Goal: Task Accomplishment & Management: Manage account settings

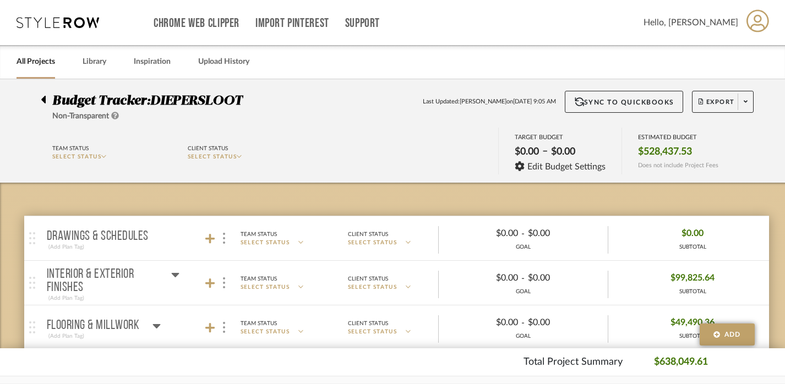
click at [42, 101] on icon at bounding box center [43, 100] width 4 height 8
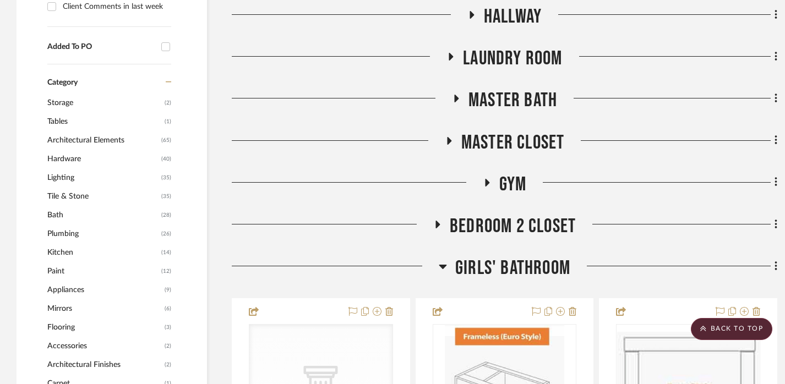
scroll to position [800, 0]
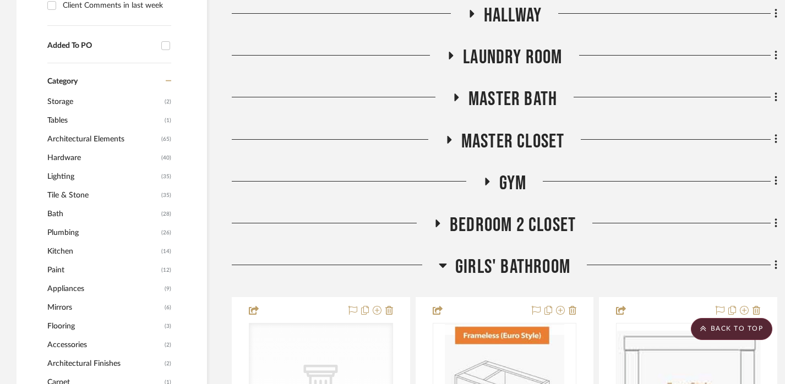
click at [499, 94] on span "Master Bath" at bounding box center [512, 100] width 89 height 24
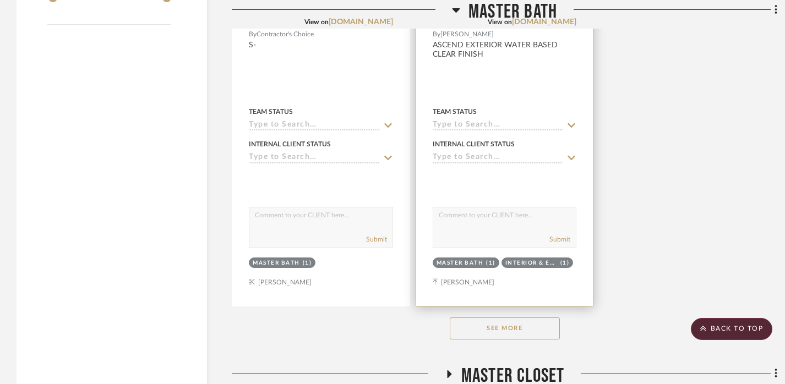
scroll to position [2085, 0]
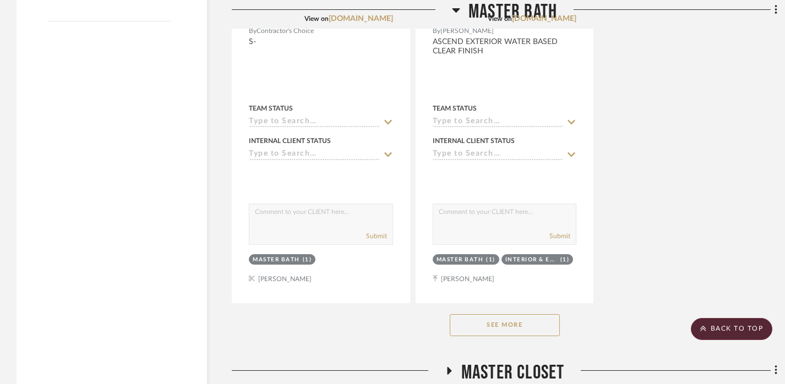
click at [495, 327] on button "See More" at bounding box center [505, 325] width 110 height 22
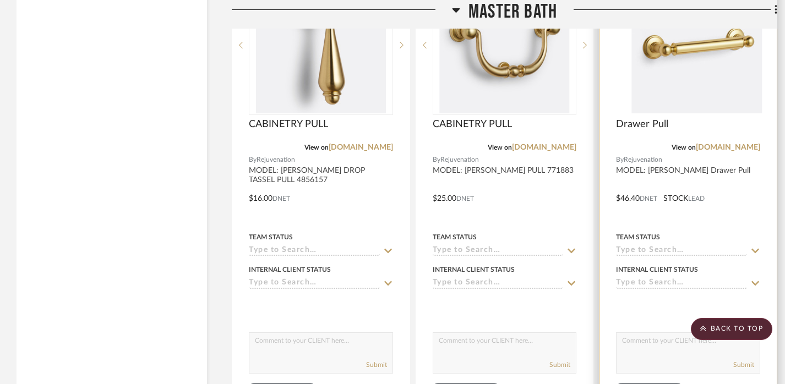
scroll to position [2393, 0]
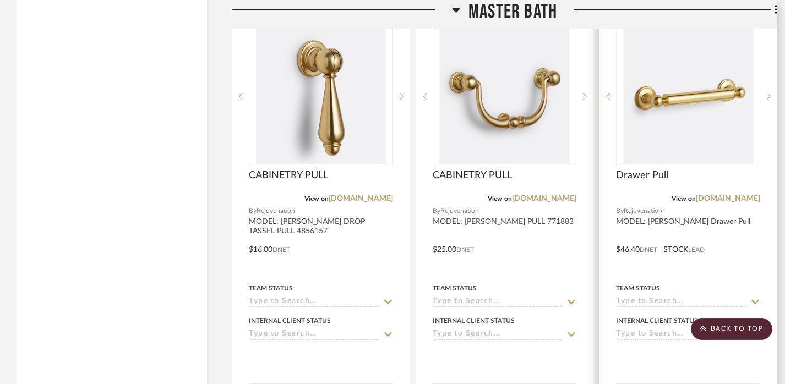
click at [0, 0] on img at bounding box center [0, 0] width 0 height 0
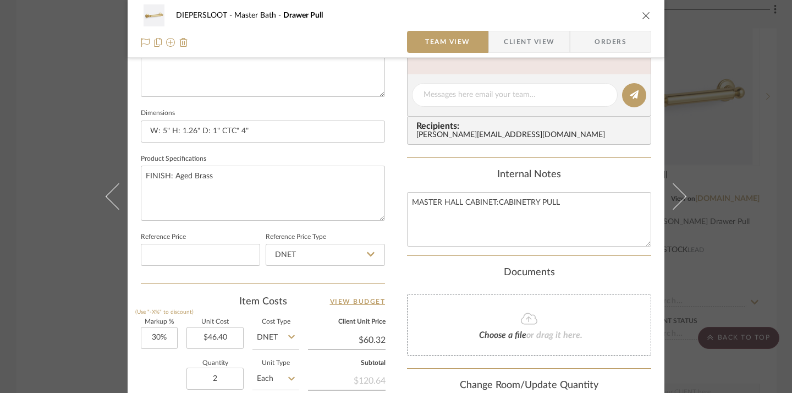
scroll to position [297, 0]
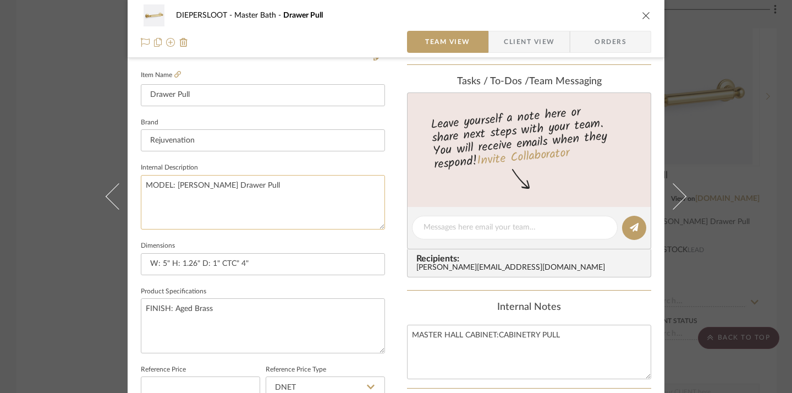
click at [279, 183] on textarea "MODEL: Eloise Drawer Pull" at bounding box center [263, 202] width 244 height 54
paste textarea "MODEL:2749704"
drag, startPoint x: 172, startPoint y: 185, endPoint x: 124, endPoint y: 183, distance: 47.4
click at [128, 183] on div "DIEPERSLOOT Master Bath Drawer Pull Team View Client View Orders 1 / 2 Team-Fac…" at bounding box center [396, 220] width 537 height 1016
type textarea "[PERSON_NAME] Drawer Pull MODEL:2749704"
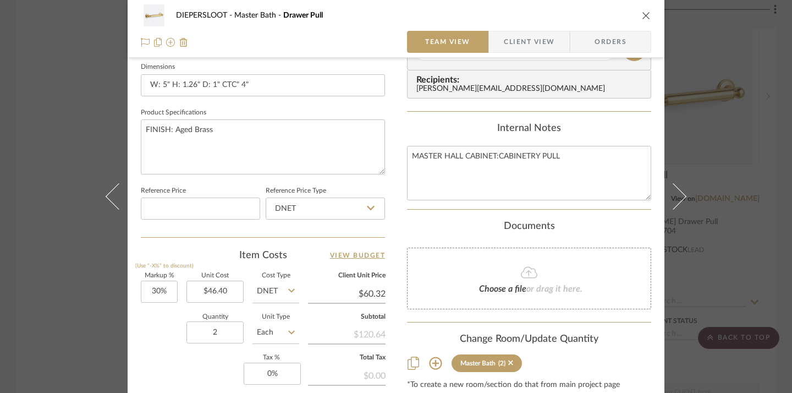
scroll to position [477, 0]
click at [730, 253] on div "DIEPERSLOOT Master Bath Drawer Pull Team View Client View Orders 1 / 2 Team-Fac…" at bounding box center [396, 196] width 792 height 393
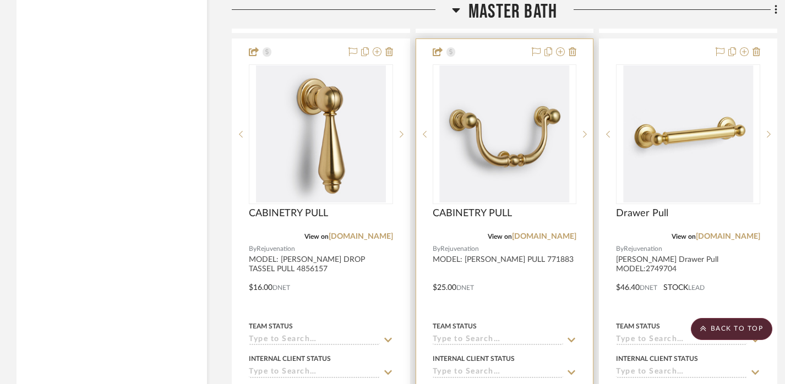
scroll to position [0, 0]
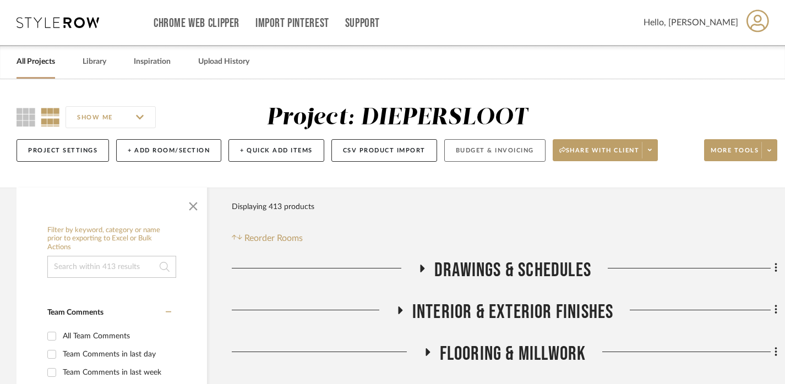
click at [512, 154] on button "Budget & Invoicing" at bounding box center [494, 150] width 101 height 23
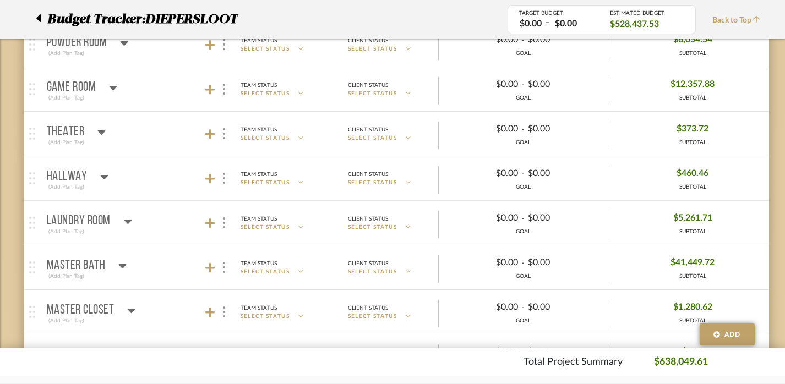
scroll to position [712, 0]
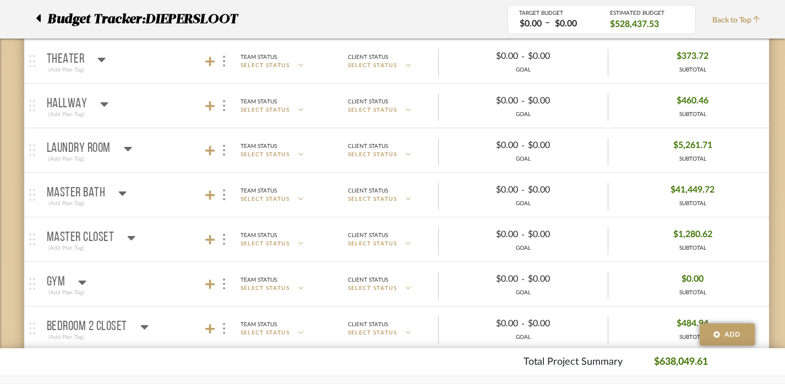
click at [118, 194] on icon at bounding box center [122, 193] width 8 height 13
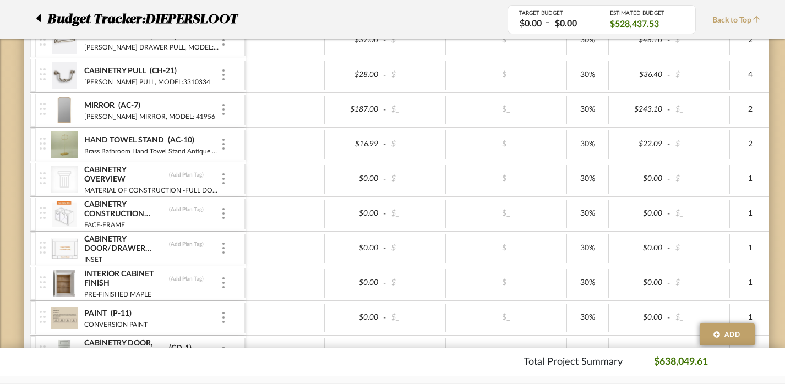
scroll to position [1267, 0]
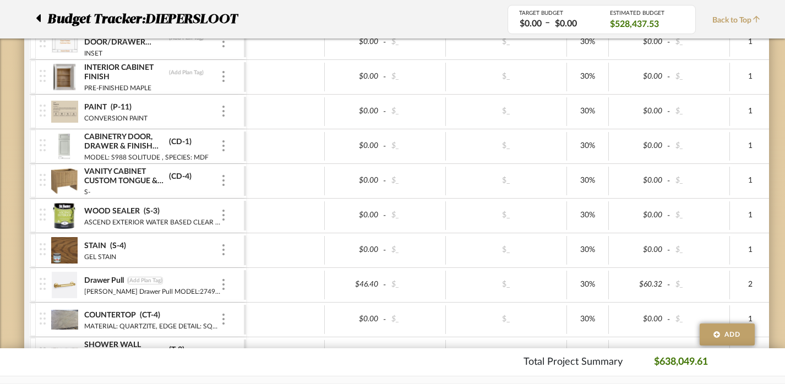
click at [145, 277] on div "(Add Plan Tag)" at bounding box center [145, 281] width 36 height 8
click at [132, 283] on input "ch-27" at bounding box center [146, 280] width 39 height 11
type input "CH-27"
click at [275, 296] on div at bounding box center [285, 285] width 79 height 29
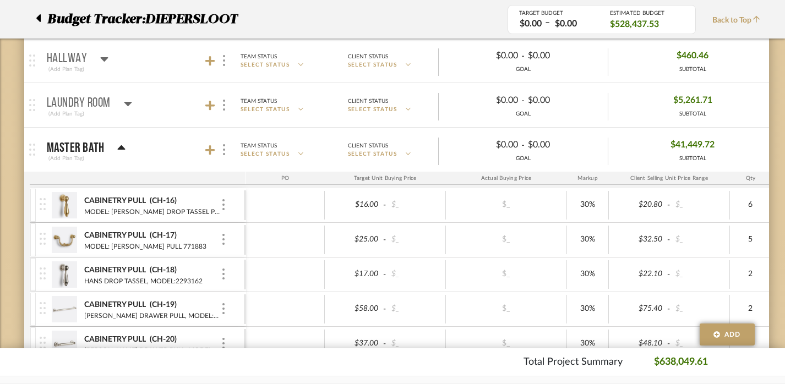
scroll to position [728, 0]
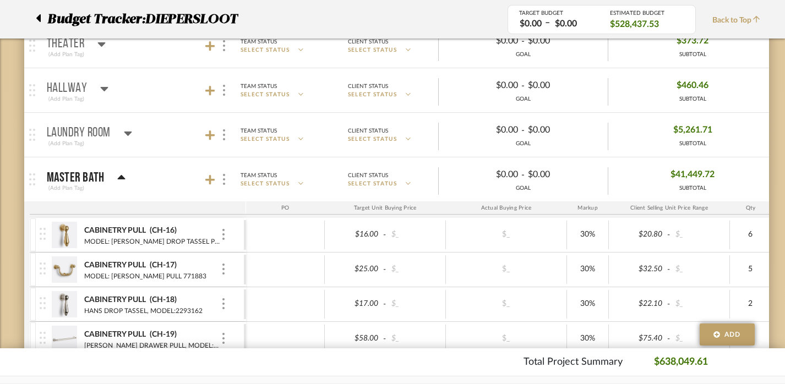
click at [118, 179] on icon at bounding box center [121, 177] width 8 height 13
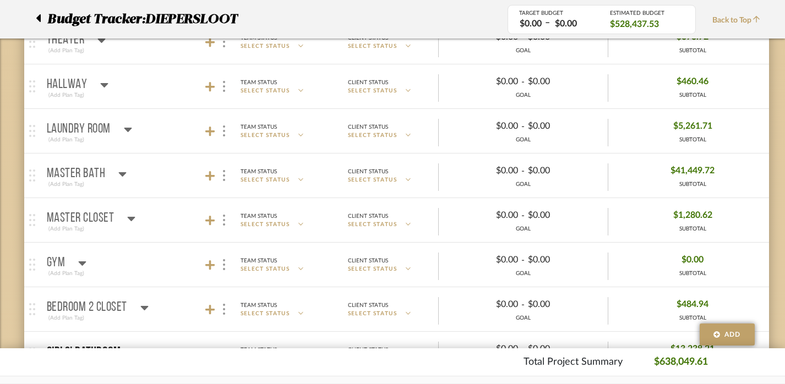
scroll to position [871, 0]
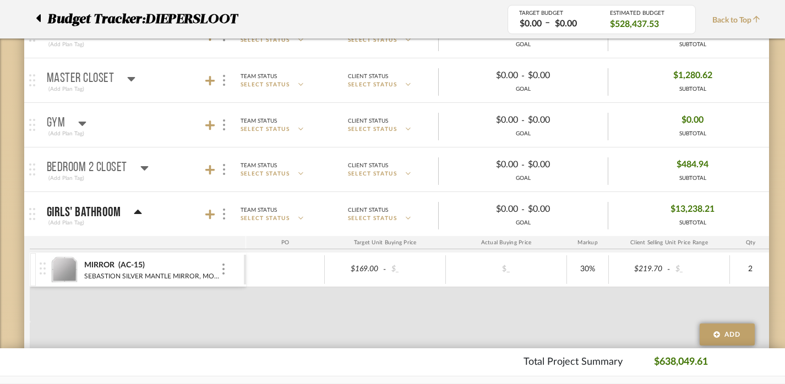
click at [134, 209] on icon at bounding box center [138, 212] width 8 height 13
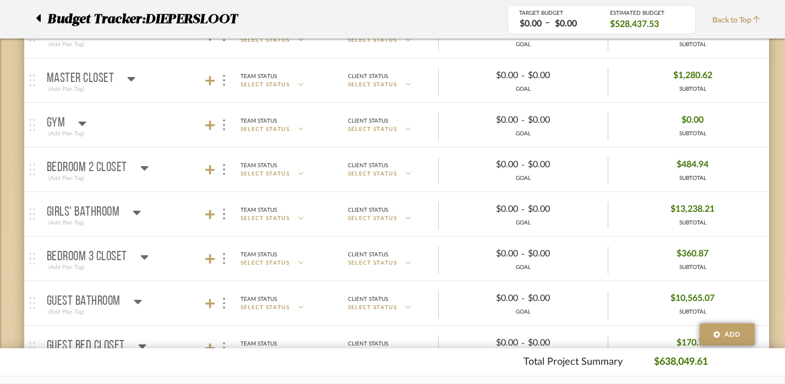
click at [136, 303] on icon at bounding box center [138, 301] width 8 height 13
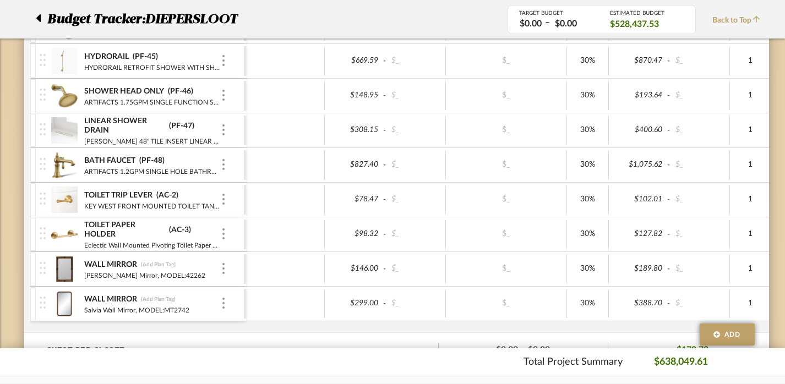
scroll to position [1881, 0]
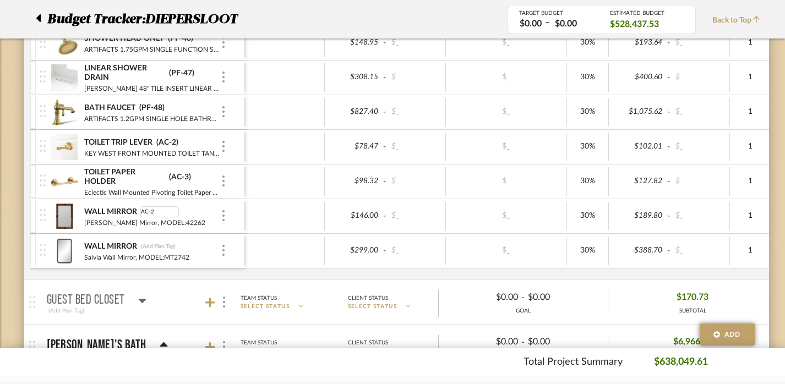
type input "AC-23"
click at [158, 249] on div "(Add Plan Tag)" at bounding box center [158, 247] width 36 height 8
type input "AC-23"
click at [283, 248] on div at bounding box center [285, 251] width 79 height 29
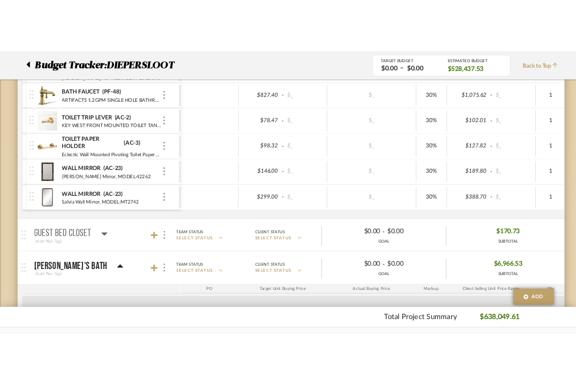
scroll to position [1908, 0]
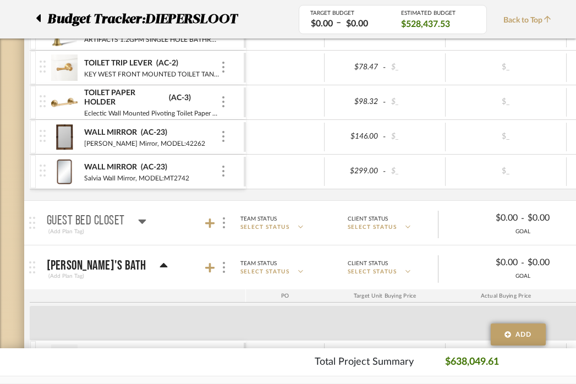
click at [41, 15] on div at bounding box center [42, 19] width 12 height 20
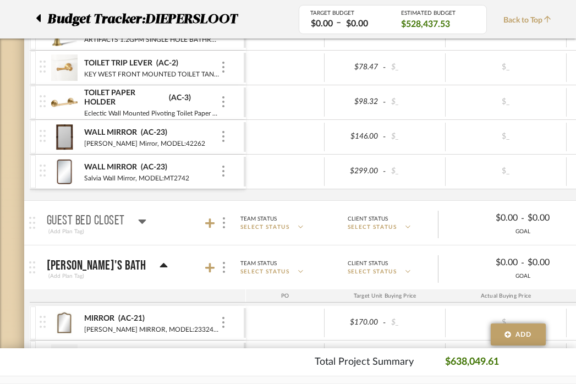
click at [41, 15] on div at bounding box center [42, 19] width 12 height 20
click at [41, 19] on div at bounding box center [42, 19] width 12 height 20
click at [64, 20] on span "Budget Tracker:" at bounding box center [96, 19] width 98 height 20
click at [41, 19] on div at bounding box center [42, 19] width 12 height 20
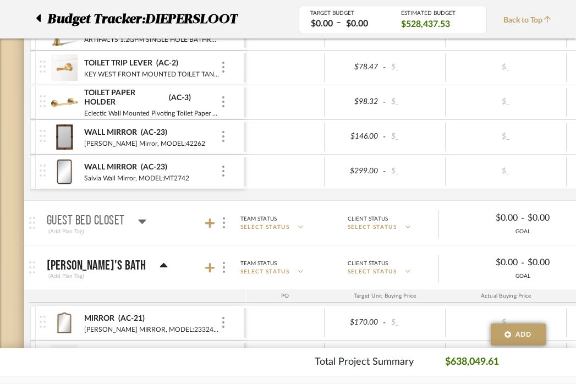
click at [41, 19] on div at bounding box center [42, 19] width 12 height 20
click at [40, 17] on icon at bounding box center [38, 18] width 4 height 8
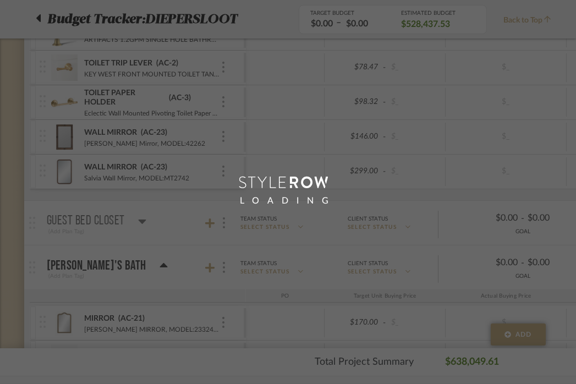
click at [40, 17] on div "LOADING" at bounding box center [288, 192] width 576 height 384
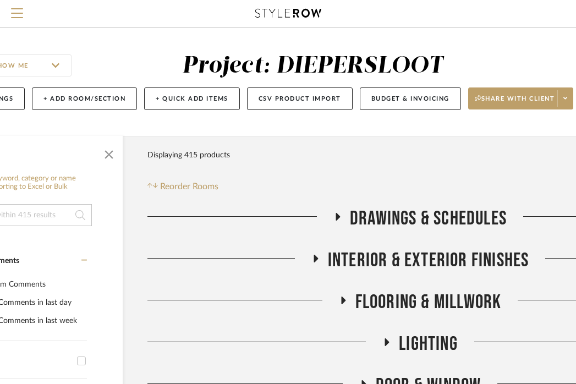
scroll to position [0, 89]
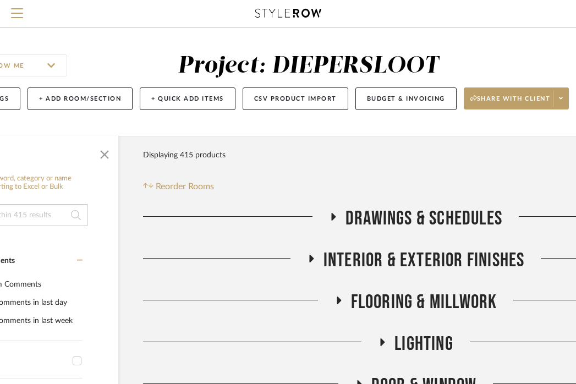
click at [428, 336] on span "LIGHTING" at bounding box center [424, 344] width 59 height 24
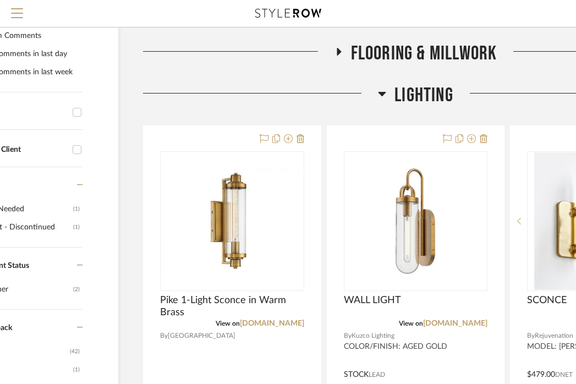
scroll to position [261, 89]
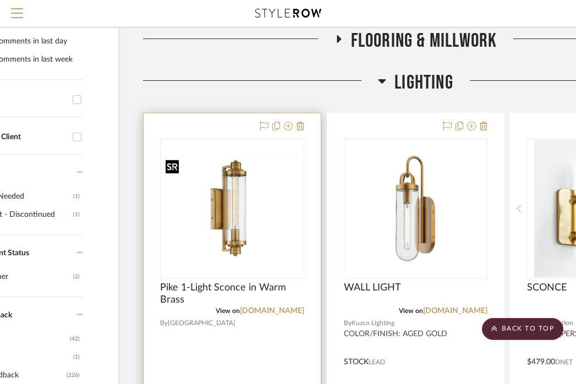
click at [244, 232] on img "0" at bounding box center [232, 208] width 142 height 107
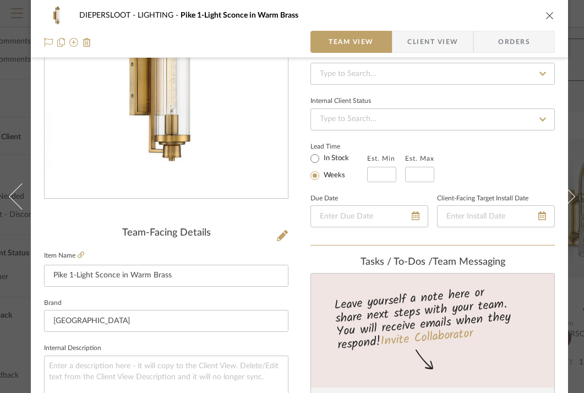
scroll to position [181, 0]
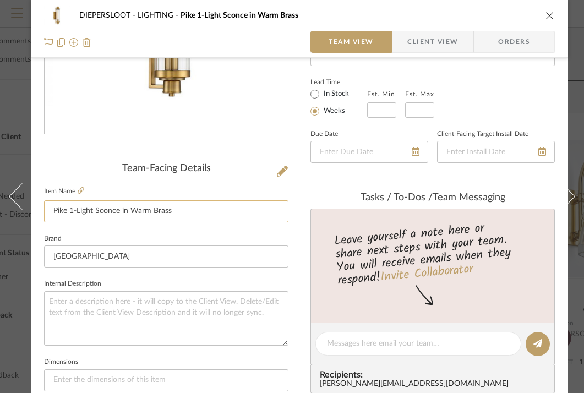
click at [209, 214] on input "Pike 1-Light Sconce in Warm Brass" at bounding box center [166, 211] width 244 height 22
type input "SCONCE"
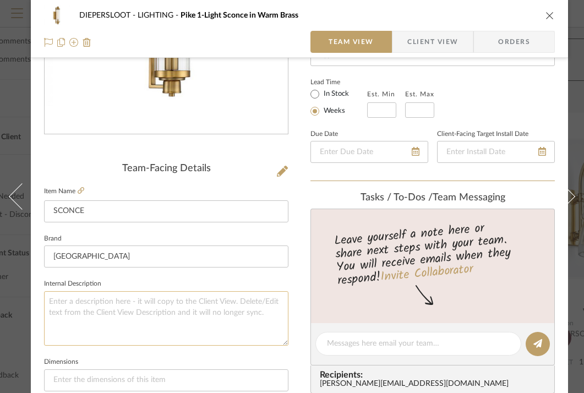
click at [184, 319] on textarea at bounding box center [166, 318] width 244 height 54
type textarea "MODEL:"
paste textarea "Pike 1-Light Wall Sconce in Warm Brass SKU 9-16000-1-322UPC 822920273247 In sto…"
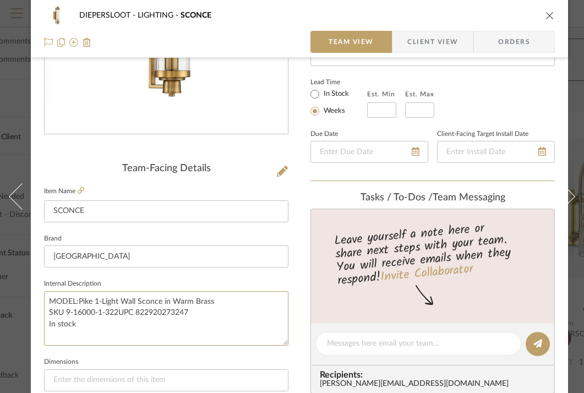
drag, startPoint x: 95, startPoint y: 325, endPoint x: 42, endPoint y: 322, distance: 52.9
click at [42, 322] on div "DIEPERSLOOT LIGHTING SCONCE Team View Client View Orders Team-Facing Details It…" at bounding box center [299, 336] width 537 height 1016
click at [120, 314] on textarea "MODEL:Pike 1-Light Wall Sconce in Warm Brass SKU 9-16000-1-322UPC 822920273247" at bounding box center [166, 318] width 244 height 54
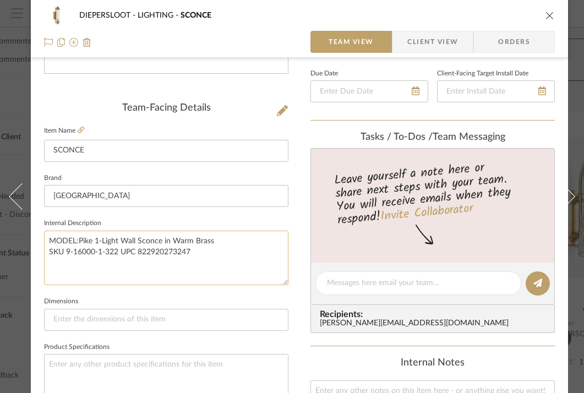
scroll to position [245, 0]
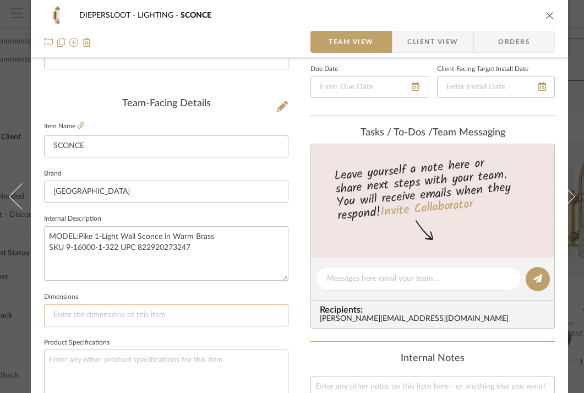
type textarea "MODEL:Pike 1-Light Wall Sconce in Warm Brass SKU 9-16000-1-322 UPC 822920273247"
click at [147, 320] on input at bounding box center [166, 315] width 244 height 22
type input "H: 17.75"
type input "H: 17.75 W: 4.75"
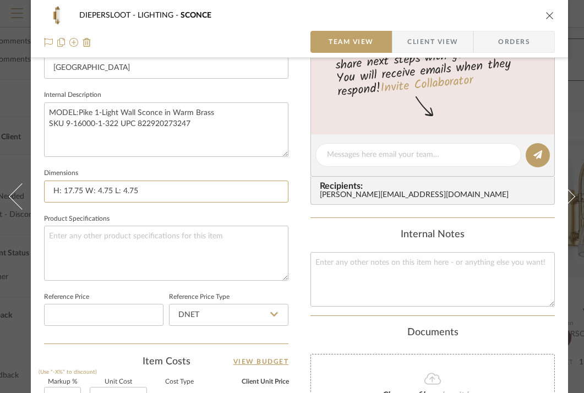
scroll to position [400, 0]
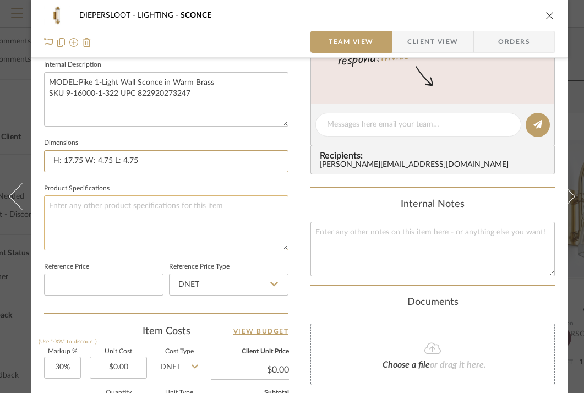
type input "H: 17.75 W: 4.75 L: 4.75"
click at [113, 216] on textarea at bounding box center [166, 222] width 244 height 54
type textarea "COLOR/FINISH:"
type textarea "COLOR/FINISH: WARM BRASS"
click at [316, 192] on div "Content here copies to Client View - confirm visibility there. Show in Client D…" at bounding box center [432, 128] width 244 height 906
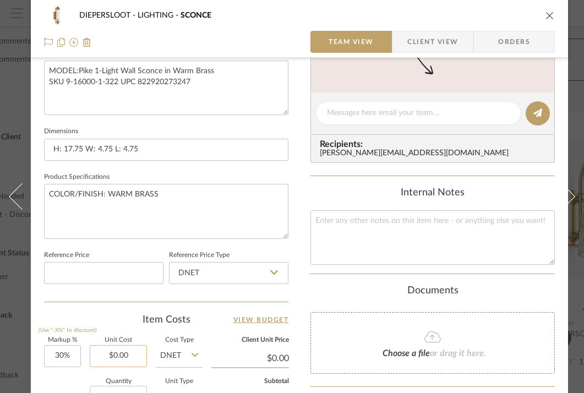
scroll to position [520, 0]
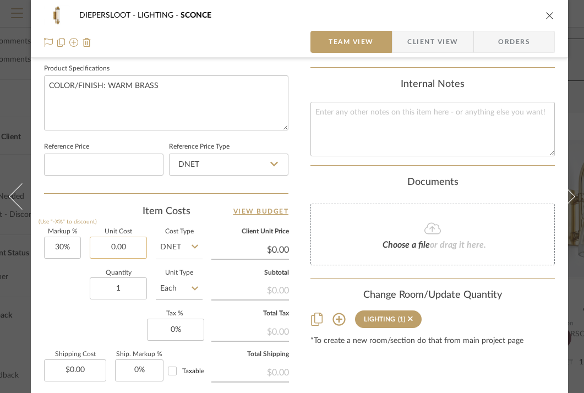
click at [126, 250] on input "0.00" at bounding box center [118, 248] width 57 height 22
click at [428, 125] on textarea at bounding box center [432, 129] width 244 height 54
type input "$200.00"
type textarea "MASTER"
type input "$260.00"
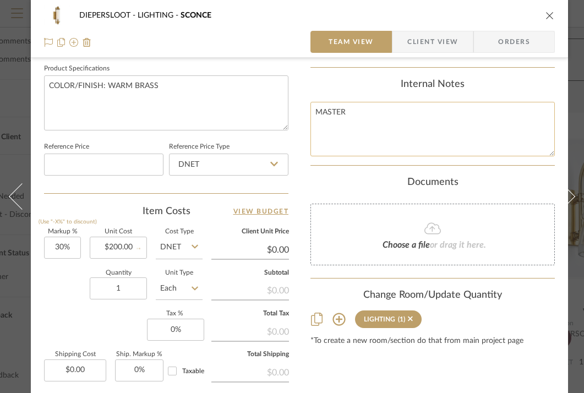
type input "$39.00"
type textarea "MASTER BATH LIGHTING OPTION"
click at [335, 95] on div "Internal Notes MASTER BATH LIGHTING OPTION" at bounding box center [432, 118] width 244 height 78
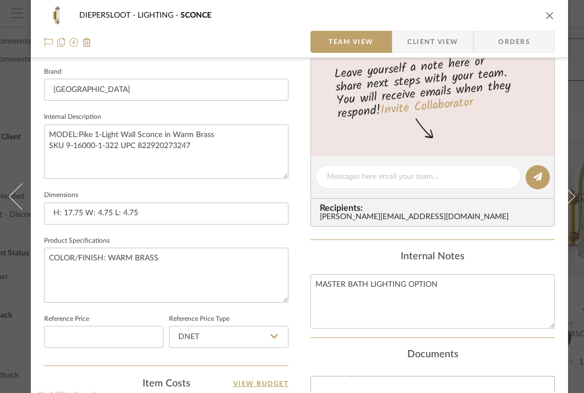
scroll to position [329, 0]
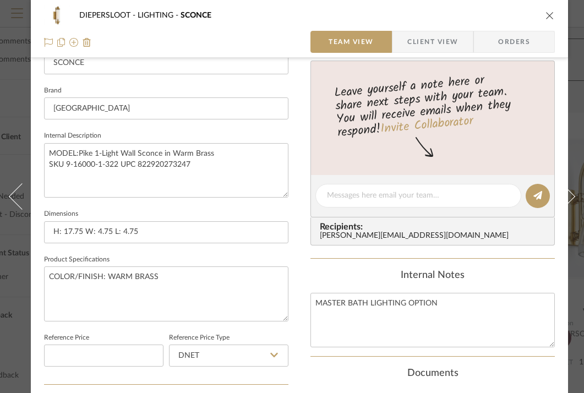
click at [552, 16] on icon "close" at bounding box center [549, 15] width 9 height 9
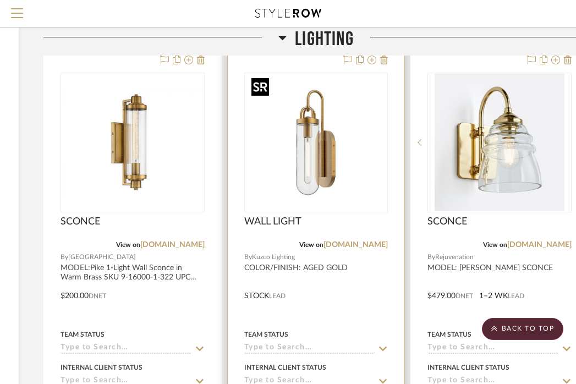
scroll to position [325, 188]
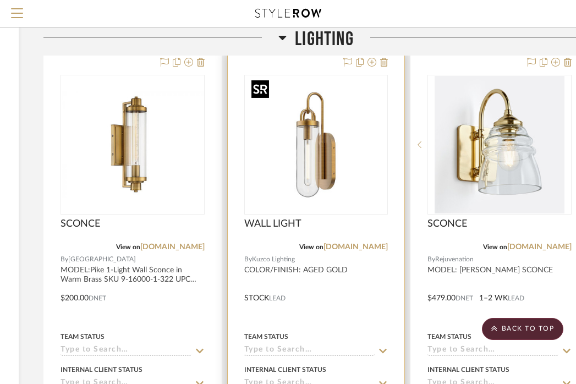
click at [347, 165] on img "0" at bounding box center [316, 145] width 138 height 138
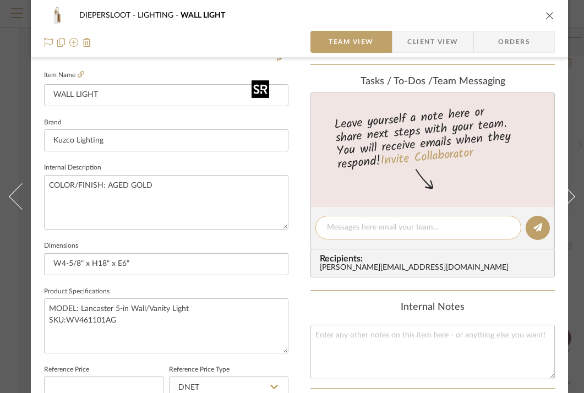
scroll to position [304, 0]
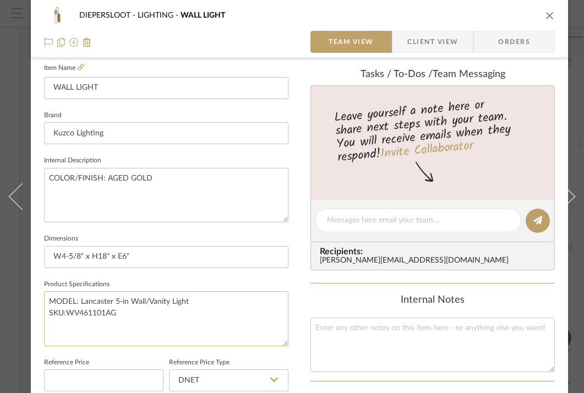
drag, startPoint x: 141, startPoint y: 310, endPoint x: 48, endPoint y: 299, distance: 94.2
click at [48, 299] on textarea "MODEL: Lancaster 5-in Wall/Vanity Light SKU:WV461101AG" at bounding box center [166, 318] width 244 height 54
click at [48, 175] on textarea "COLOR/FINISH: AGED GOLD" at bounding box center [166, 195] width 244 height 54
paste textarea "MODEL: Lancaster 5-in Wall/Vanity Light SKU:WV461101AG"
drag, startPoint x: 116, startPoint y: 188, endPoint x: 240, endPoint y: 206, distance: 125.7
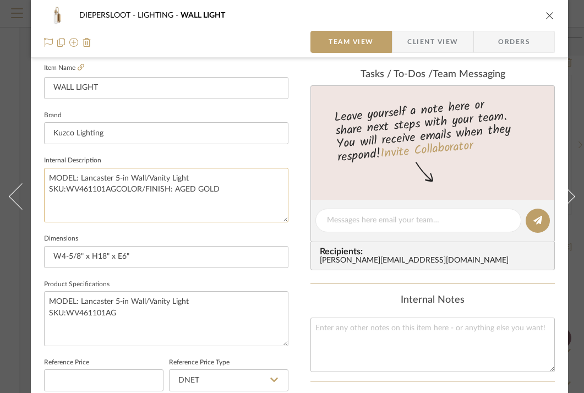
click at [240, 206] on textarea "MODEL: Lancaster 5-in Wall/Vanity Light SKU:WV461101AGCOLOR/FINISH: AGED GOLD" at bounding box center [166, 195] width 244 height 54
type textarea "MODEL: Lancaster 5-in Wall/Vanity Light SKU:WV461101AGCOLOR/FINISH: AGED GOLD"
drag, startPoint x: 130, startPoint y: 309, endPoint x: 36, endPoint y: 293, distance: 95.5
click at [36, 293] on div "DIEPERSLOOT LIGHTING WALL LIGHT Team View Client View Orders Team-Facing Detail…" at bounding box center [299, 212] width 537 height 1016
paste textarea "COLOR/FINISH: AGED GOLD"
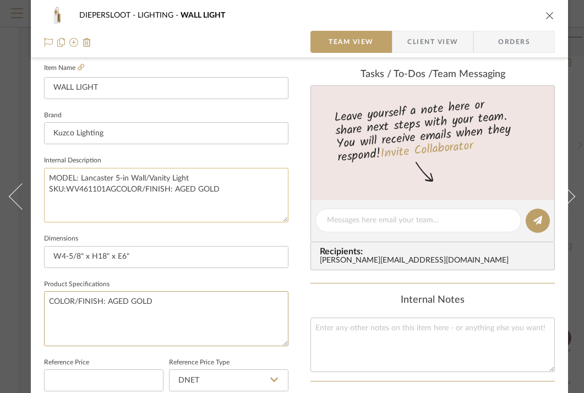
type textarea "COLOR/FINISH: AGED GOLD"
drag, startPoint x: 117, startPoint y: 188, endPoint x: 265, endPoint y: 197, distance: 148.3
click at [265, 197] on textarea "MODEL: Lancaster 5-in Wall/Vanity Light SKU:WV461101AGCOLOR/FINISH: AGED GOLD" at bounding box center [166, 195] width 244 height 54
type textarea "MODEL: Lancaster 5-in Wall/Vanity Light SKU:WV461101AG"
click at [250, 237] on fieldset "Dimensions W4-5/8" x H18" x E6"" at bounding box center [166, 249] width 244 height 37
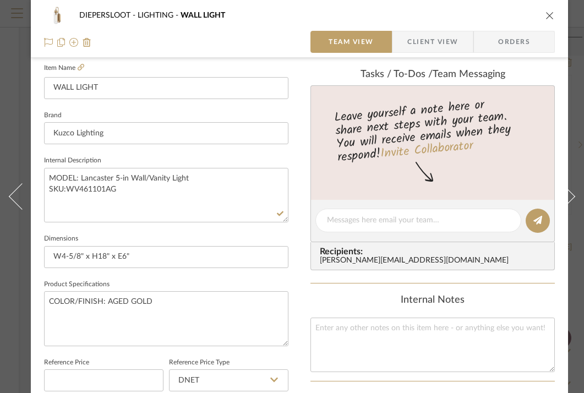
click at [551, 16] on icon "close" at bounding box center [549, 15] width 9 height 9
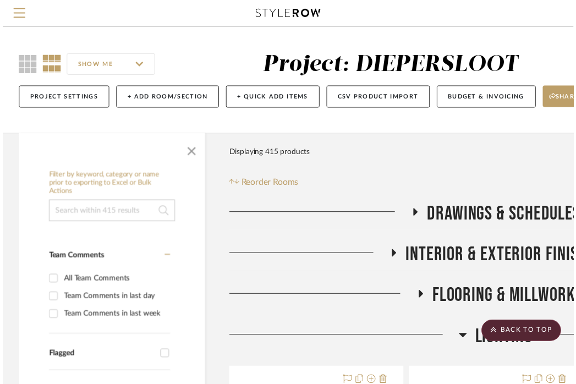
scroll to position [325, 188]
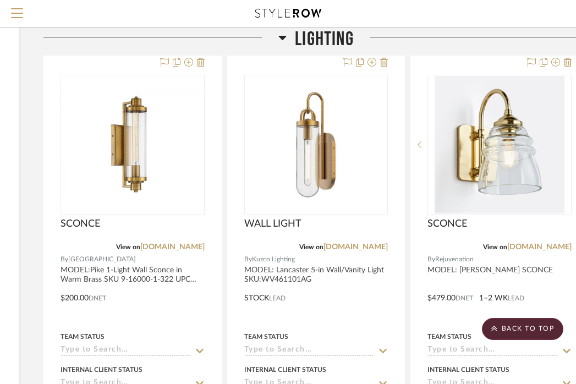
click at [327, 45] on span "LIGHTING" at bounding box center [324, 40] width 59 height 24
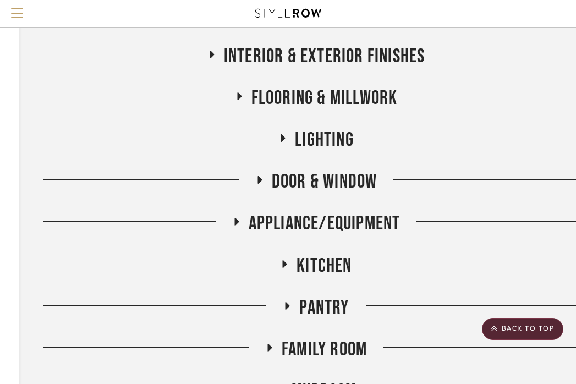
scroll to position [120, 188]
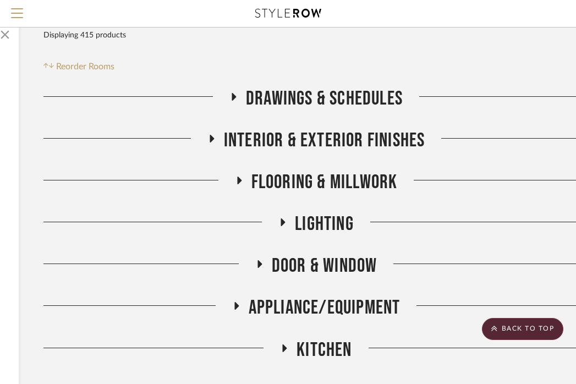
click at [375, 180] on span "Flooring & Millwork" at bounding box center [325, 183] width 146 height 24
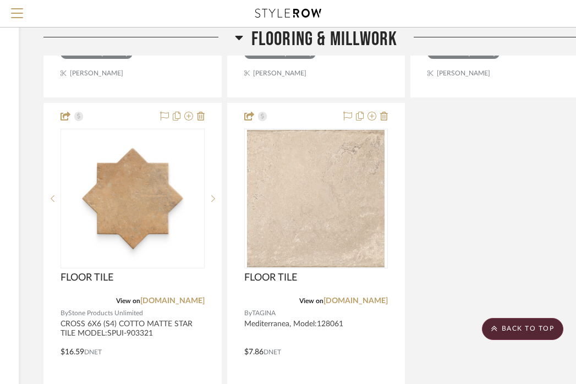
scroll to position [1434, 188]
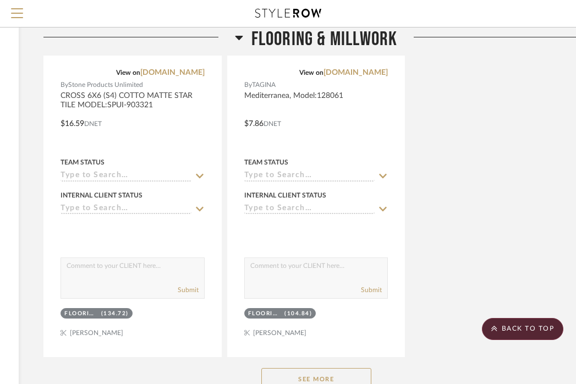
click at [324, 380] on button "See More" at bounding box center [316, 379] width 110 height 22
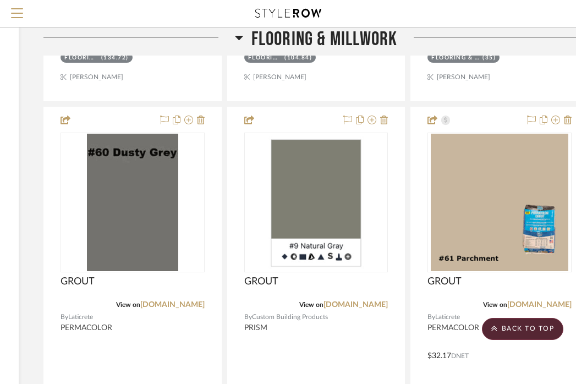
scroll to position [1757, 188]
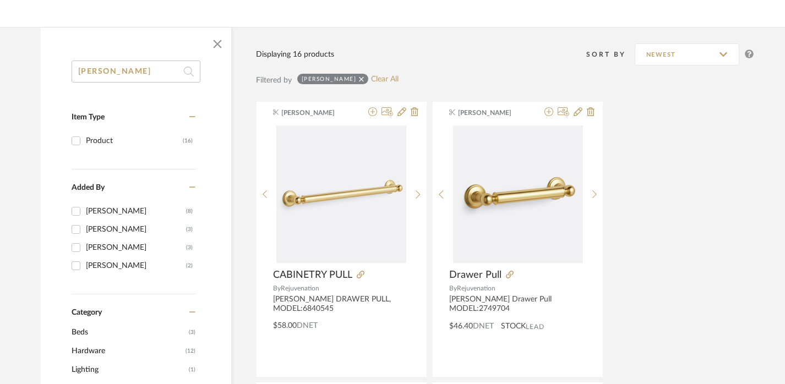
scroll to position [133, 0]
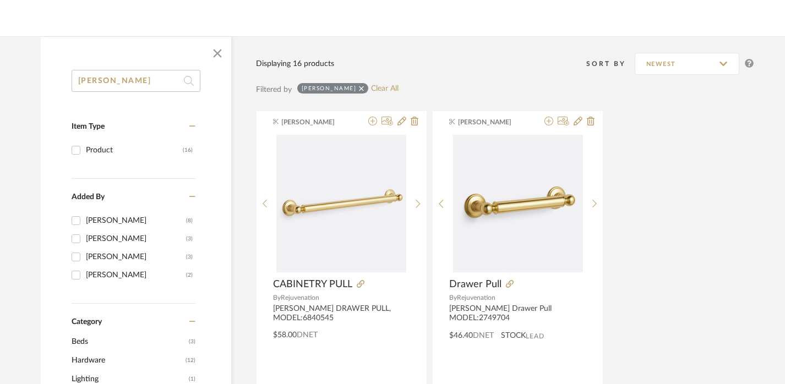
click at [359, 86] on icon at bounding box center [361, 89] width 5 height 8
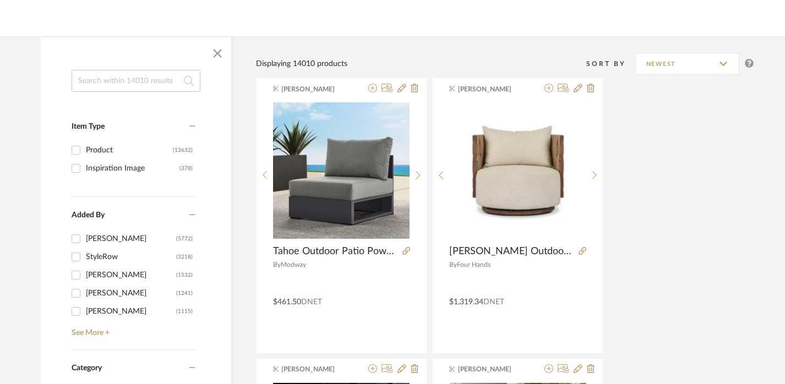
click at [119, 79] on input at bounding box center [136, 81] width 129 height 22
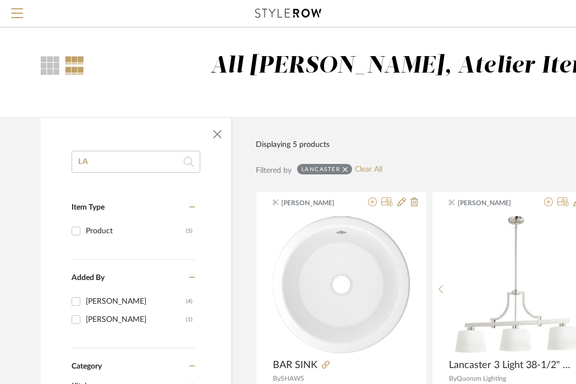
type input "L"
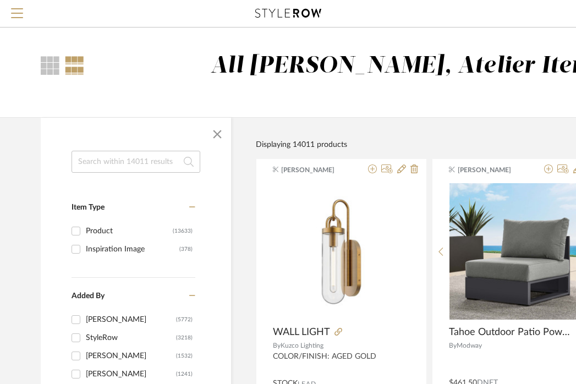
type input "O"
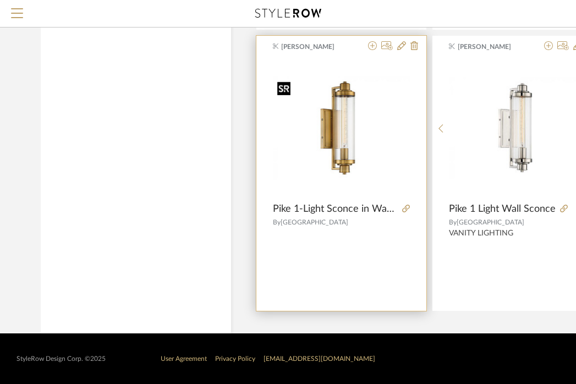
scroll to position [1787, 0]
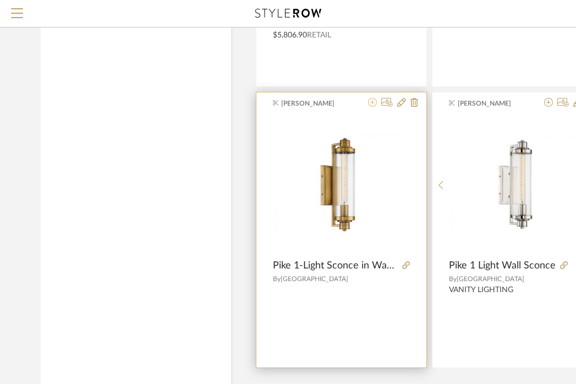
click at [374, 106] on icon at bounding box center [372, 102] width 9 height 9
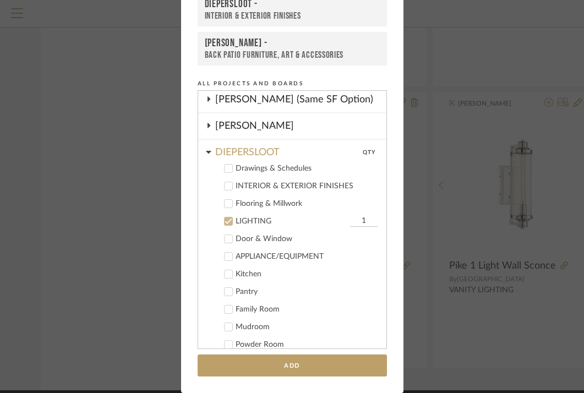
scroll to position [102, 0]
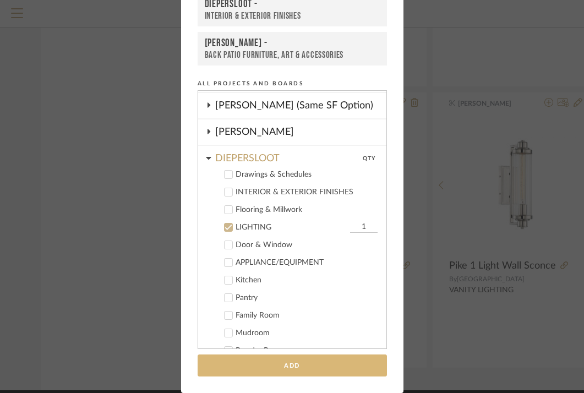
click at [270, 360] on button "Add" at bounding box center [292, 365] width 189 height 23
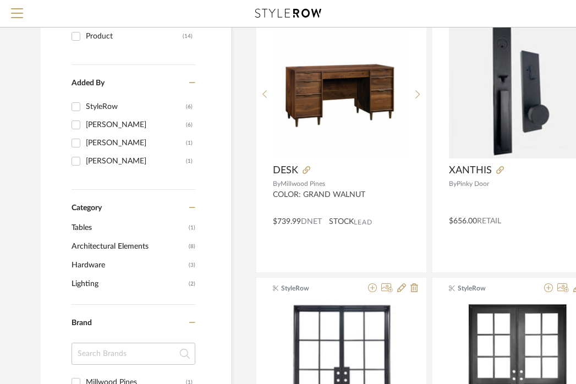
scroll to position [0, 0]
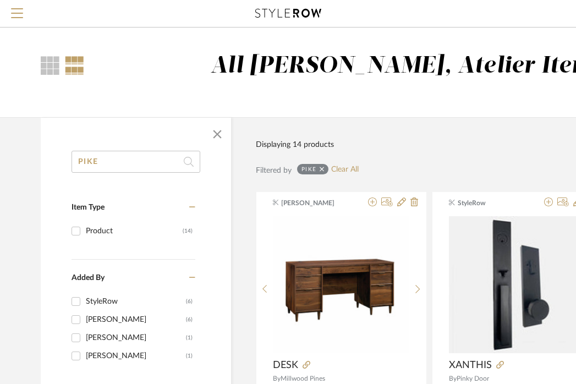
click at [127, 163] on input "PIKE" at bounding box center [136, 162] width 129 height 22
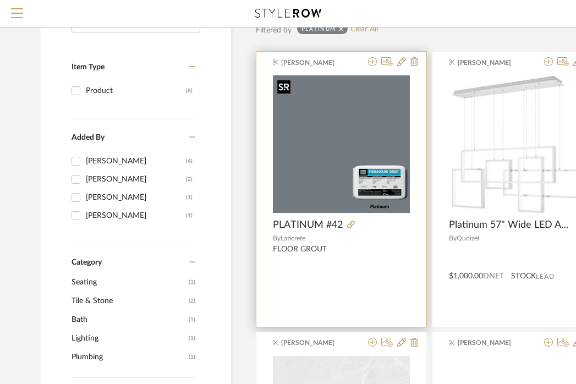
scroll to position [148, 0]
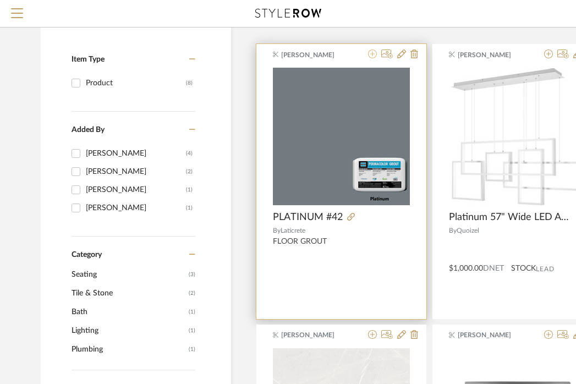
click at [374, 53] on icon at bounding box center [372, 54] width 9 height 9
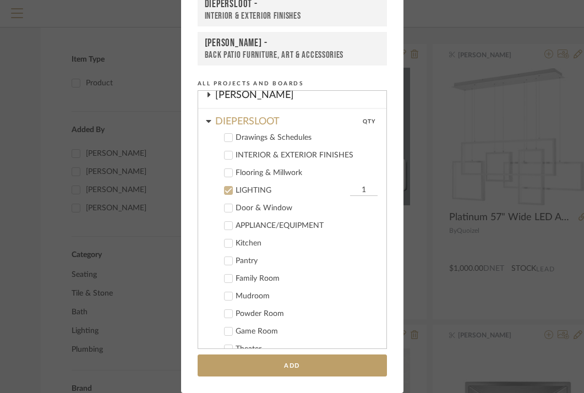
scroll to position [138, 0]
click at [225, 189] on icon at bounding box center [229, 192] width 8 height 8
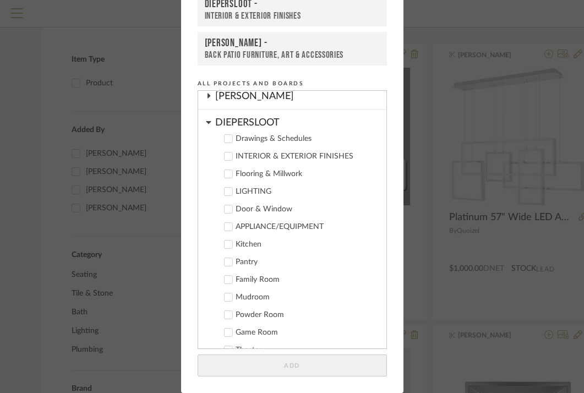
click at [263, 172] on div "Flooring & Millwork" at bounding box center [307, 174] width 142 height 9
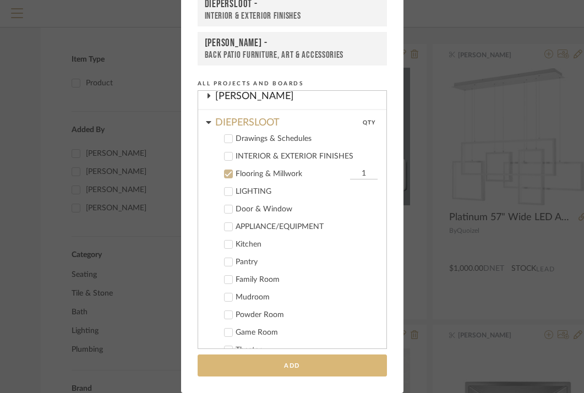
click at [261, 369] on button "Add" at bounding box center [292, 365] width 189 height 23
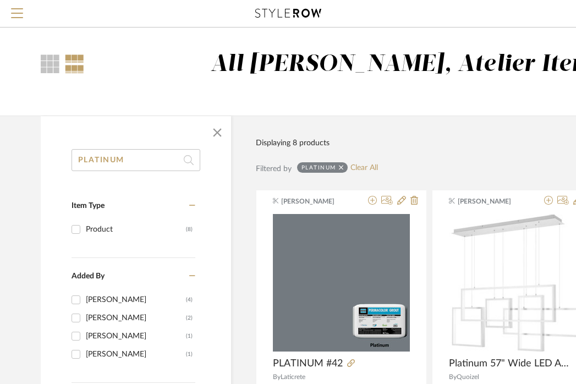
scroll to position [0, 0]
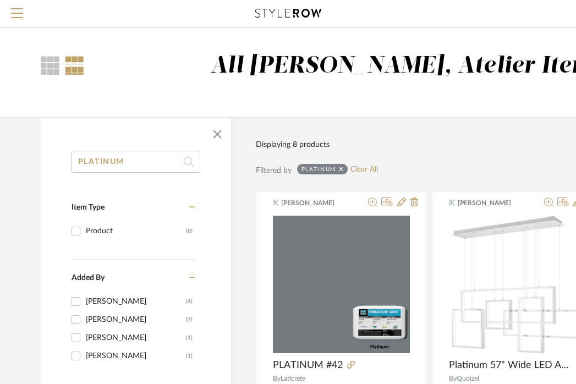
click at [144, 168] on input "PLATINUM" at bounding box center [136, 162] width 129 height 22
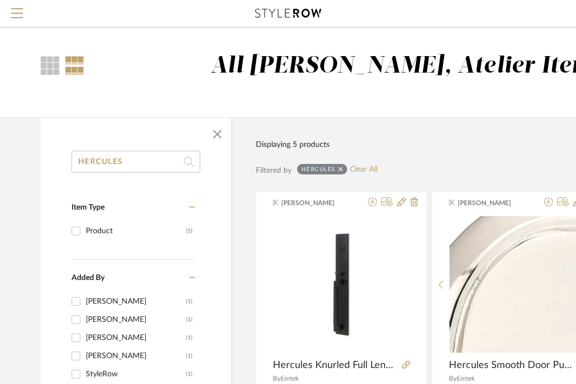
type input "HERCULES"
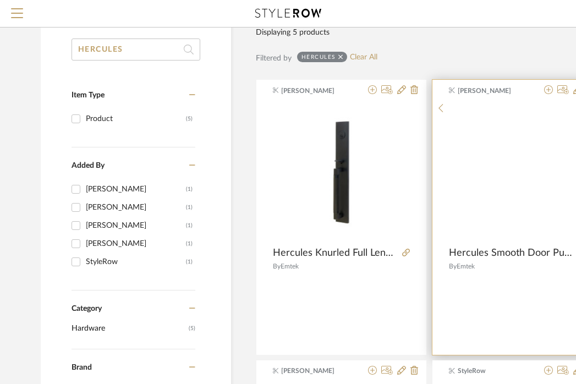
scroll to position [143, 0]
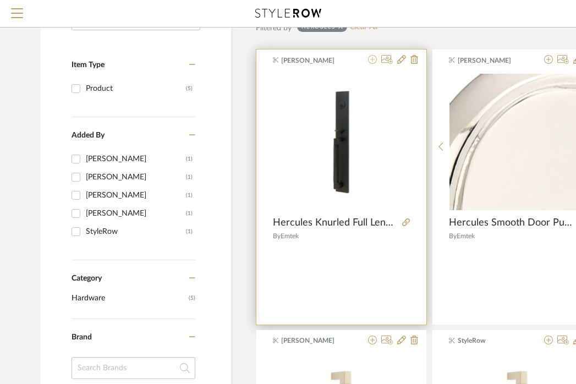
click at [375, 59] on icon at bounding box center [372, 59] width 9 height 9
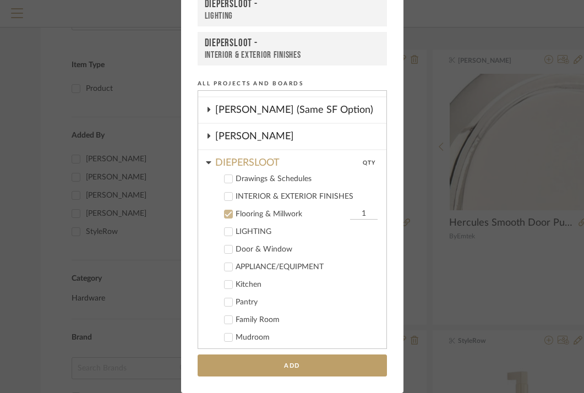
scroll to position [91, 0]
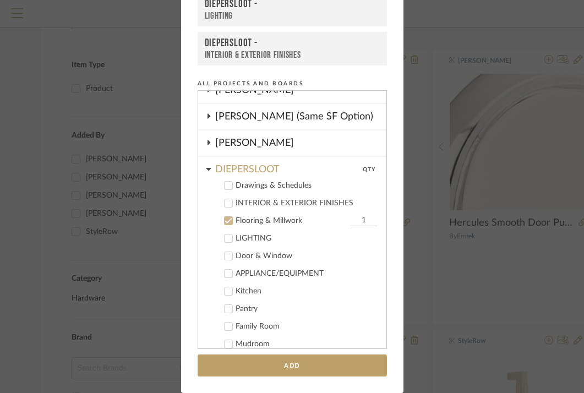
click at [269, 225] on label "Flooring & Millwork 1" at bounding box center [296, 220] width 163 height 11
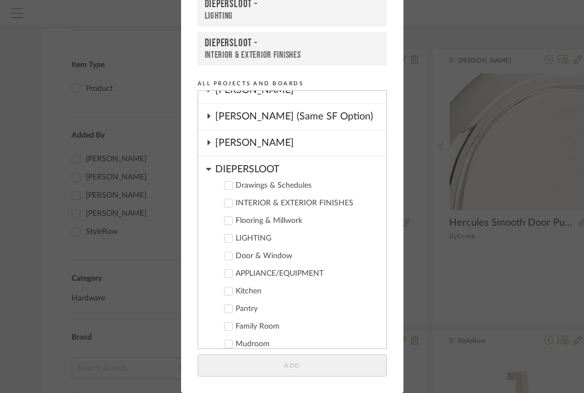
click at [253, 168] on div "DIEPERSLOOT" at bounding box center [300, 166] width 171 height 19
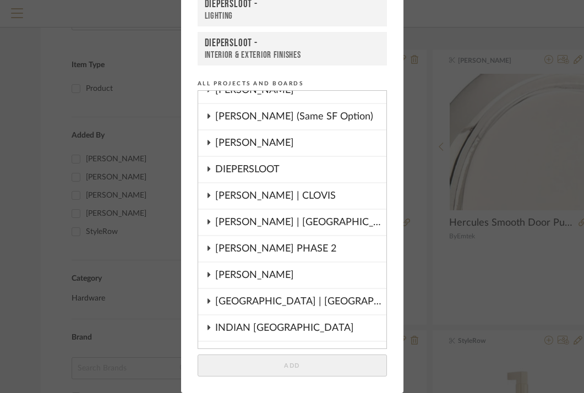
click at [249, 199] on div "[PERSON_NAME] | CLOVIS" at bounding box center [300, 195] width 171 height 25
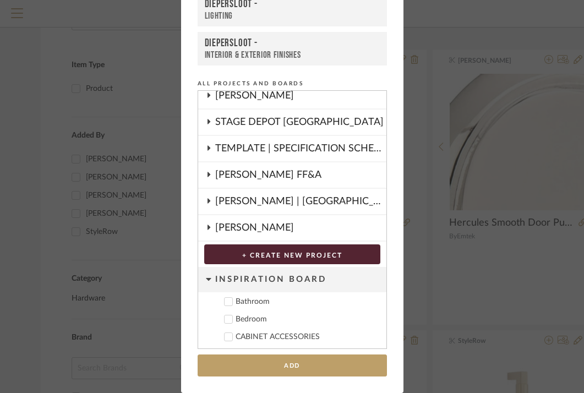
scroll to position [516, 0]
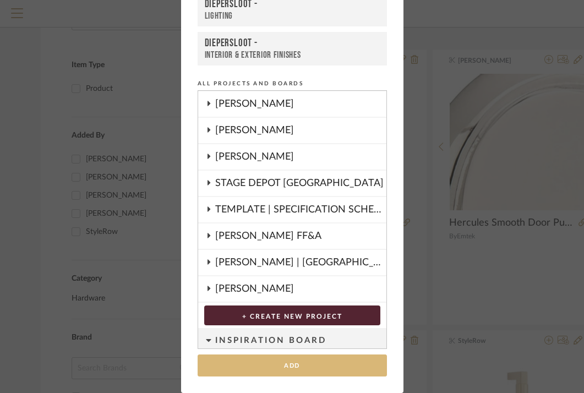
click at [297, 359] on button "Add" at bounding box center [292, 365] width 189 height 23
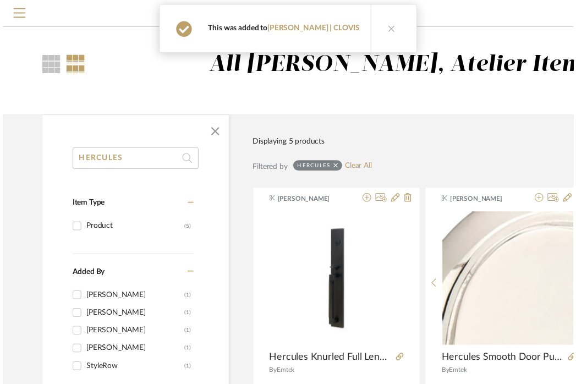
scroll to position [143, 0]
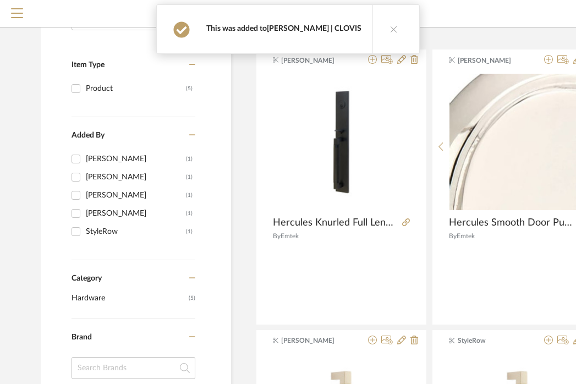
click at [315, 28] on link "[PERSON_NAME] | CLOVIS" at bounding box center [314, 29] width 95 height 8
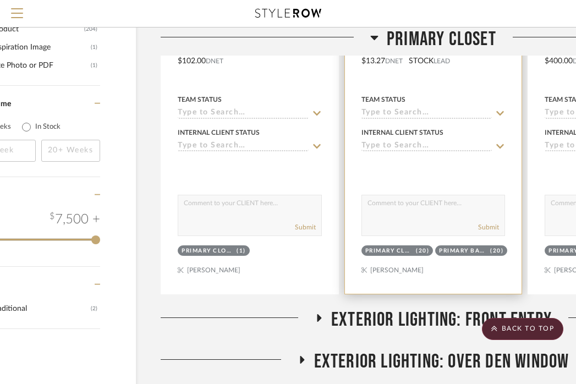
scroll to position [1835, 71]
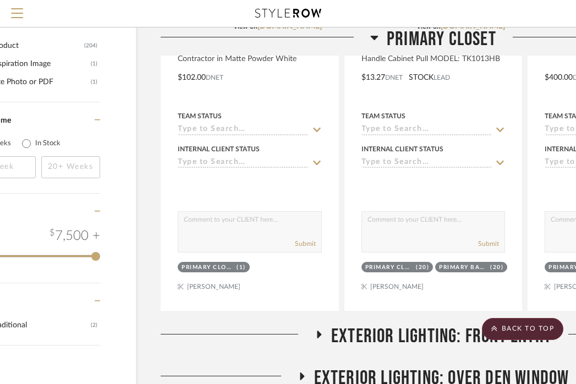
click at [413, 36] on span "PRIMARY CLOSET" at bounding box center [442, 40] width 110 height 24
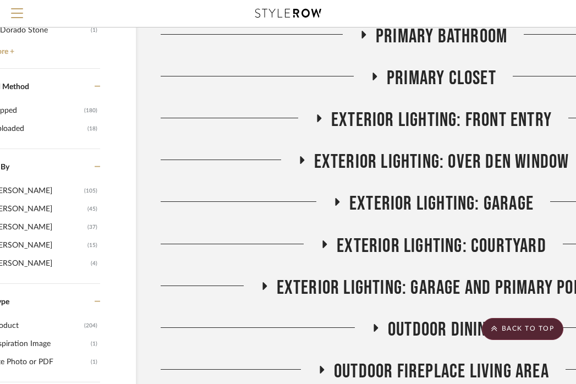
scroll to position [1546, 71]
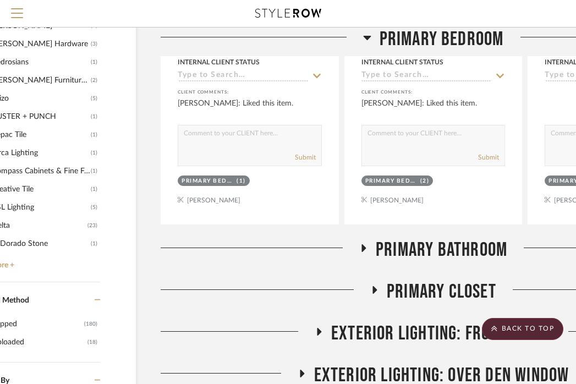
click at [413, 37] on span "Primary Bedroom" at bounding box center [442, 40] width 124 height 24
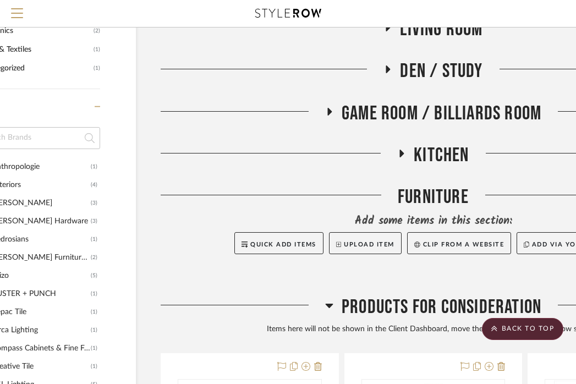
scroll to position [1198, 71]
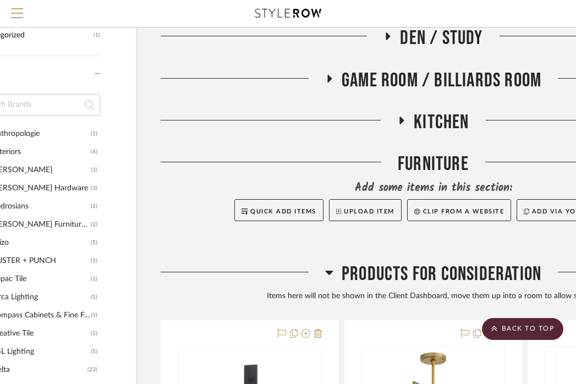
click at [427, 263] on span "Products For Consideration" at bounding box center [442, 275] width 200 height 24
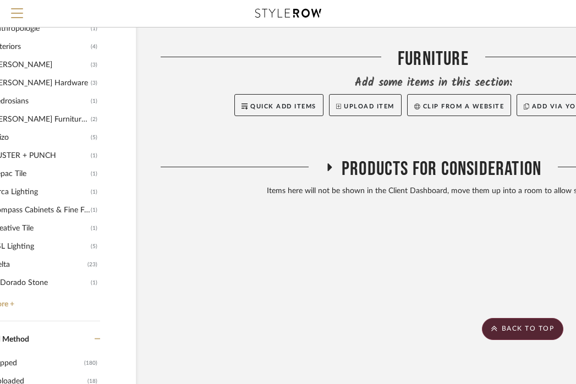
scroll to position [1227, 71]
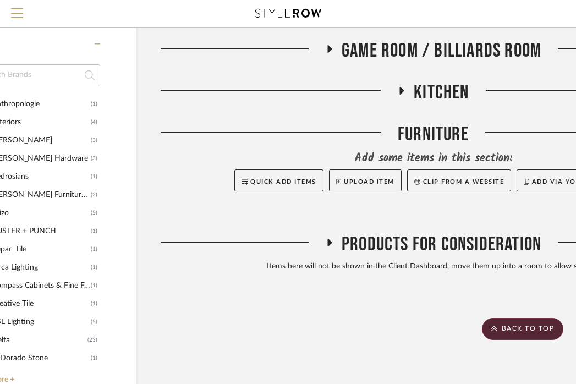
click at [422, 233] on div "Products For Consideration" at bounding box center [433, 247] width 545 height 28
click at [420, 233] on span "Products For Consideration" at bounding box center [442, 245] width 200 height 24
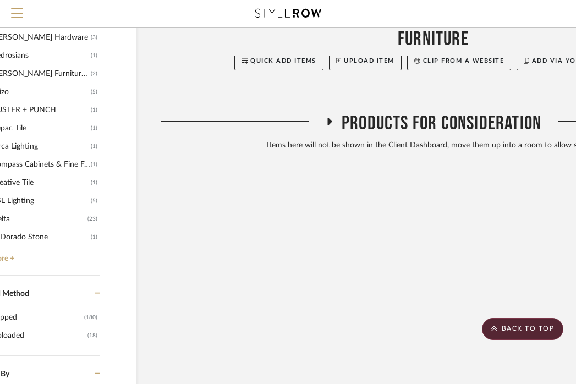
scroll to position [1349, 71]
click at [354, 111] on span "Products For Consideration" at bounding box center [442, 123] width 200 height 24
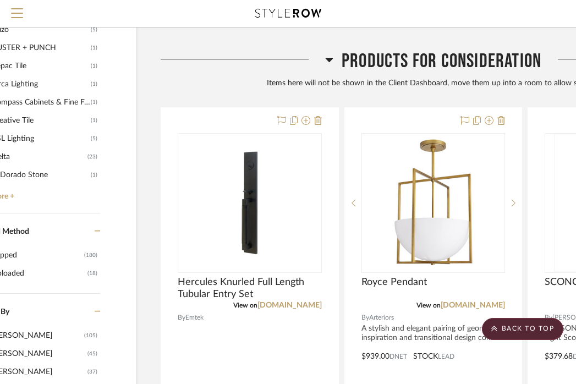
scroll to position [1411, 71]
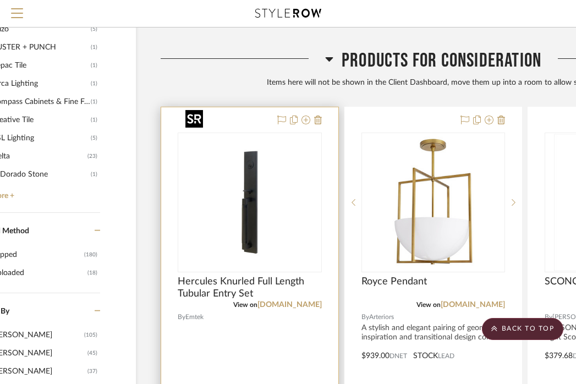
click at [261, 200] on img "0" at bounding box center [250, 203] width 138 height 138
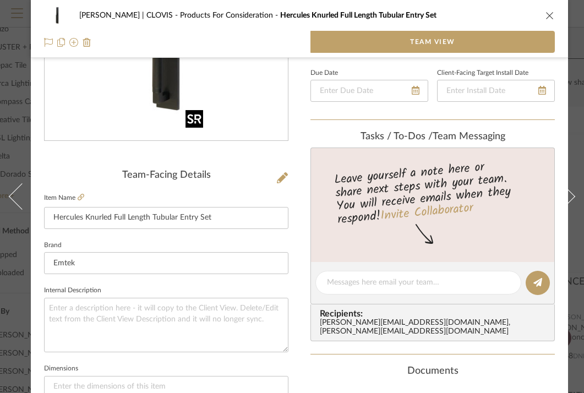
scroll to position [176, 0]
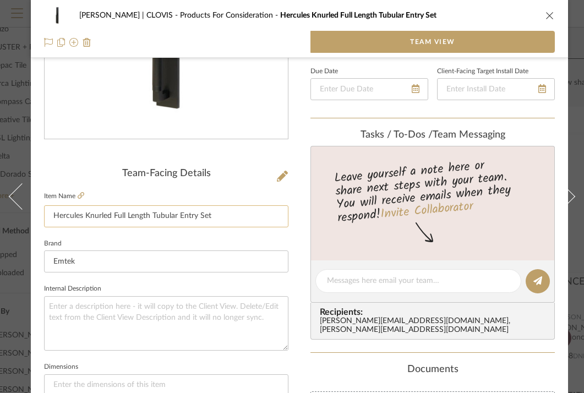
click at [248, 214] on input "Hercules Knurled Full Length Tubular Entry Set" at bounding box center [166, 216] width 244 height 22
click at [140, 310] on textarea at bounding box center [166, 323] width 244 height 54
type textarea "MODEL:"
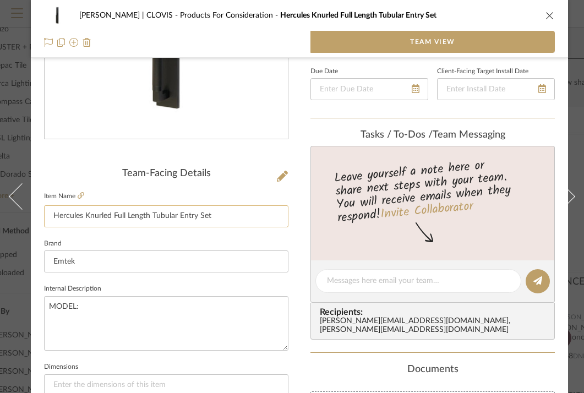
click at [205, 219] on input "Hercules Knurled Full Length Tubular Entry Set" at bounding box center [166, 216] width 244 height 22
click at [176, 332] on textarea "MODEL:" at bounding box center [166, 323] width 244 height 54
paste textarea "Hercules Knurled Full Length Tubular Entry Set"
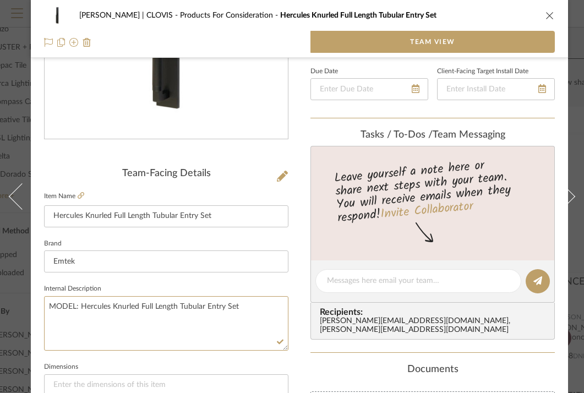
scroll to position [311, 0]
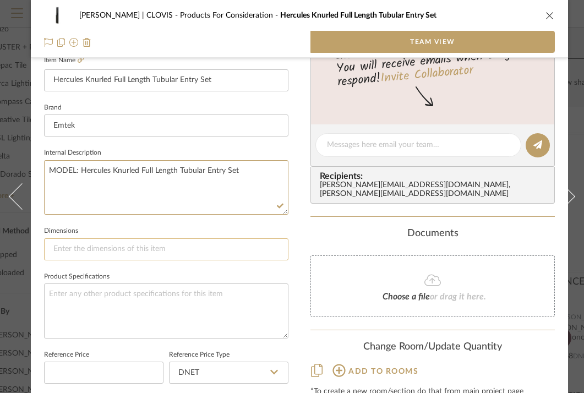
type textarea "MODEL: Hercules Knurled Full Length Tubular Entry Set"
click at [174, 250] on input at bounding box center [166, 249] width 244 height 22
click at [250, 294] on textarea at bounding box center [166, 310] width 244 height 54
type textarea "COLOR/FINISH:"
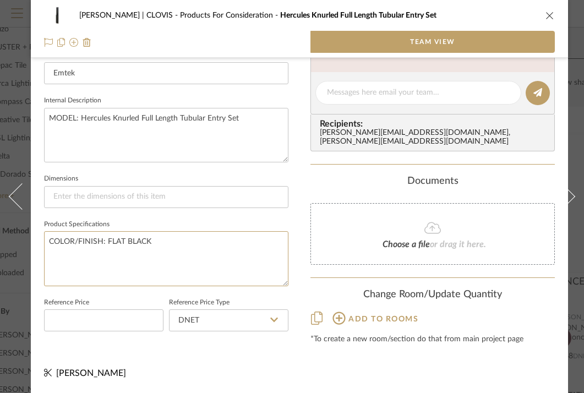
type textarea "COLOR/FINISH: FLAT BLACK"
click at [113, 329] on sr-form-field "Reference Price" at bounding box center [103, 318] width 119 height 46
click at [107, 319] on input at bounding box center [103, 320] width 119 height 22
type input "$380.00"
click at [189, 342] on div "[PERSON_NAME] | CLOVIS Products For Consideration Hercules Knurled Full Length …" at bounding box center [299, 18] width 537 height 748
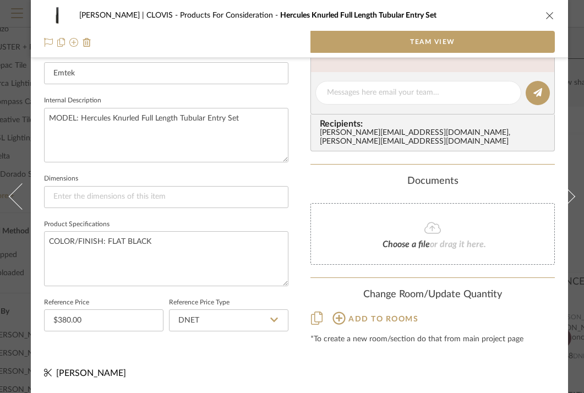
click at [549, 16] on icon "close" at bounding box center [549, 15] width 9 height 9
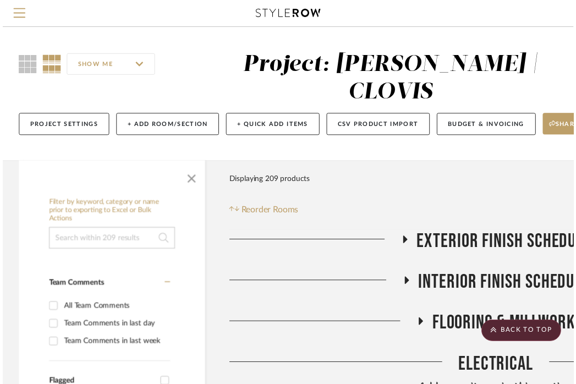
scroll to position [1411, 71]
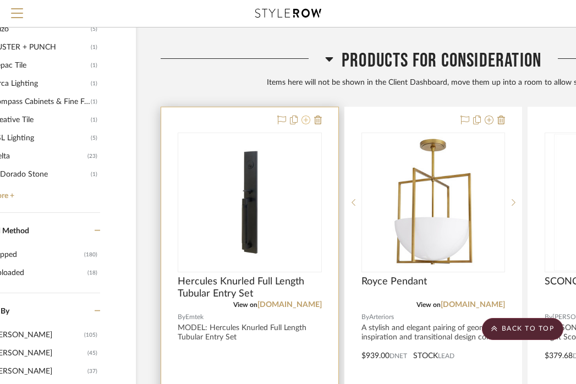
click at [305, 116] on icon at bounding box center [306, 120] width 9 height 9
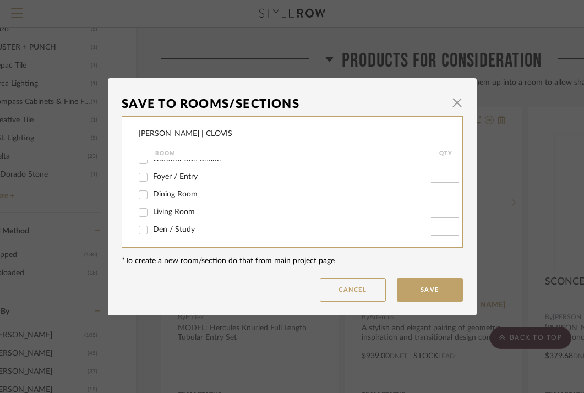
scroll to position [311, 0]
click at [180, 178] on span "Foyer / Entry" at bounding box center [175, 175] width 45 height 8
click at [152, 182] on input "Foyer / Entry" at bounding box center [143, 175] width 18 height 18
checkbox input "true"
type input "1"
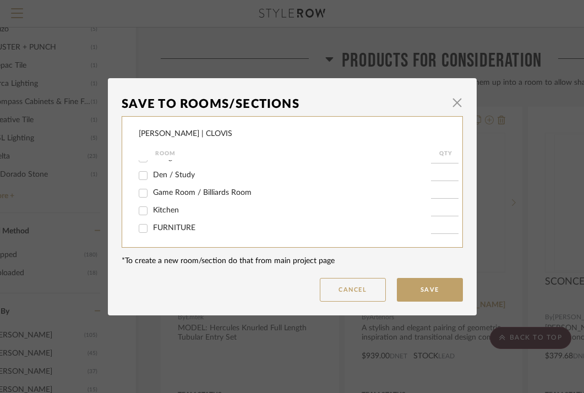
scroll to position [378, 0]
click at [409, 286] on button "Save" at bounding box center [430, 290] width 66 height 24
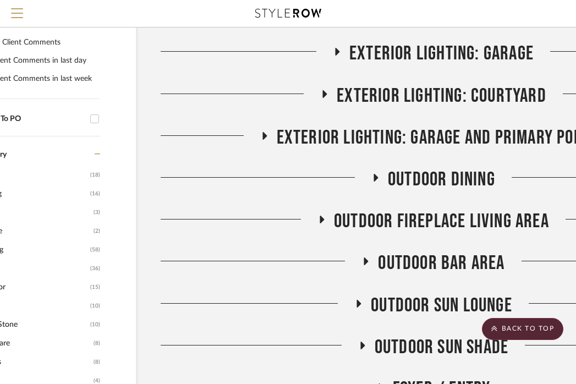
scroll to position [792, 71]
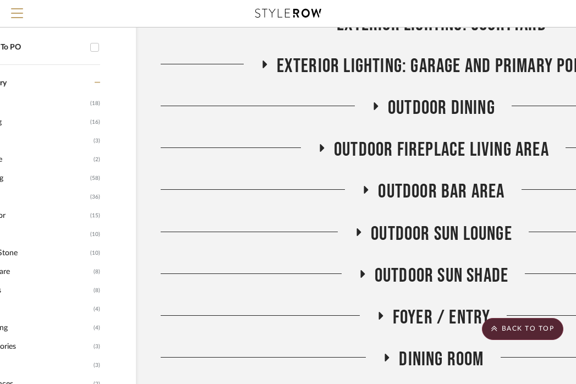
click at [409, 306] on span "Foyer / Entry" at bounding box center [442, 318] width 98 height 24
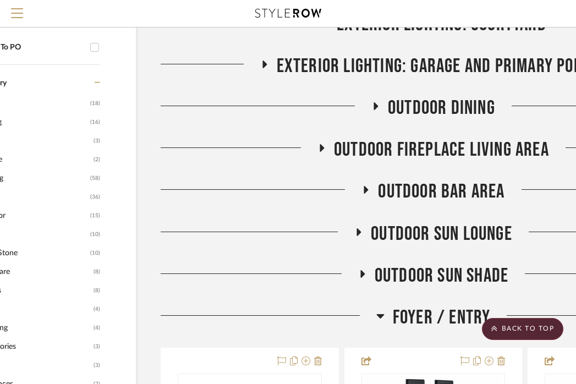
scroll to position [866, 71]
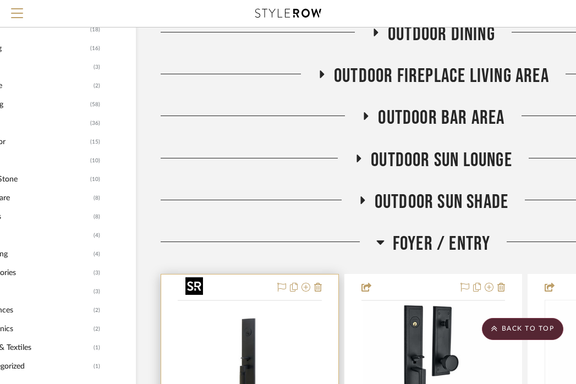
click at [0, 0] on img at bounding box center [0, 0] width 0 height 0
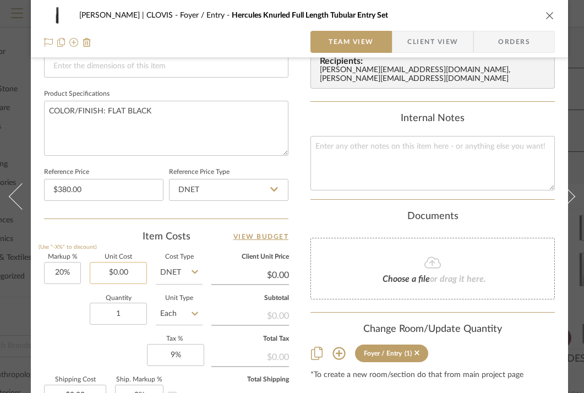
scroll to position [495, 0]
click at [61, 274] on input "20" at bounding box center [62, 272] width 37 height 22
type input "40%"
click at [115, 305] on input "1" at bounding box center [118, 313] width 57 height 22
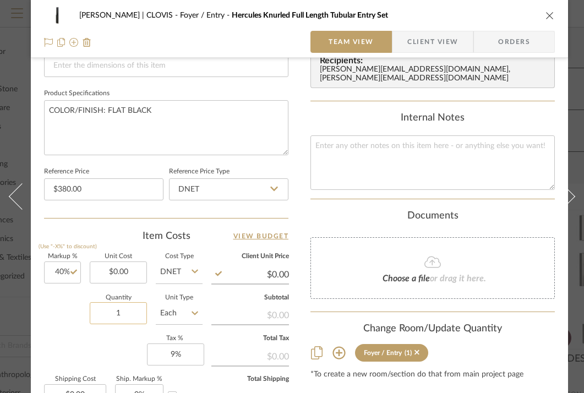
click at [115, 305] on input "1" at bounding box center [118, 313] width 57 height 22
type input "2"
click at [113, 345] on div "Markup % (Use "-X%" to discount) 40% Unit Cost $0.00 Cost Type DNET Client Unit…" at bounding box center [166, 334] width 244 height 161
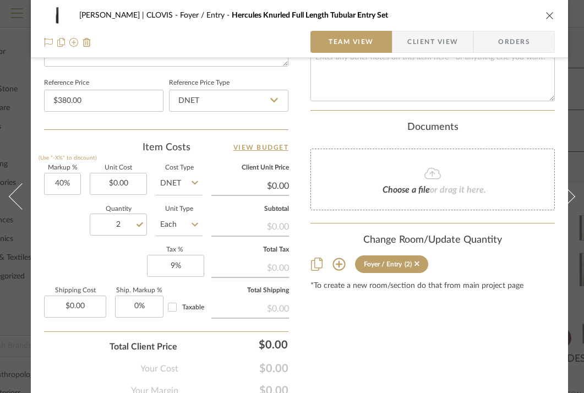
scroll to position [638, 0]
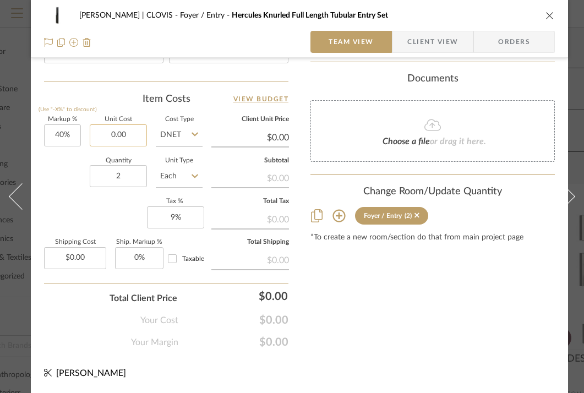
click at [116, 129] on input "0.00" at bounding box center [118, 135] width 57 height 22
click at [129, 128] on input "0.00" at bounding box center [118, 135] width 57 height 22
click at [113, 125] on input "0.00" at bounding box center [118, 135] width 57 height 22
type input "$380.00"
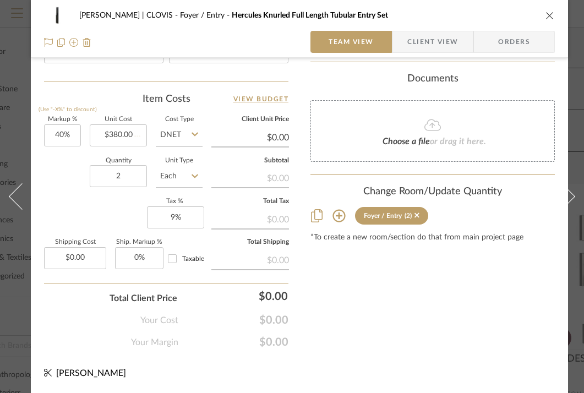
type input "$532.00"
type input "$106.40"
click at [548, 18] on icon "close" at bounding box center [549, 15] width 9 height 9
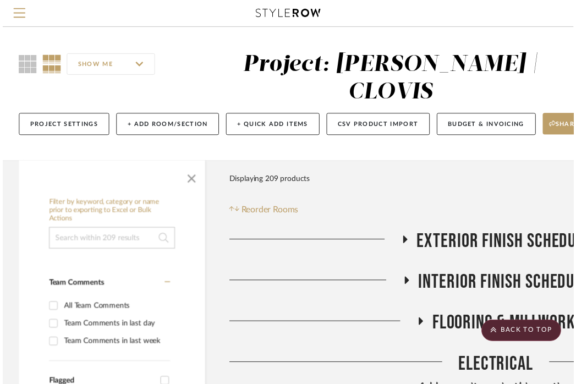
scroll to position [956, 71]
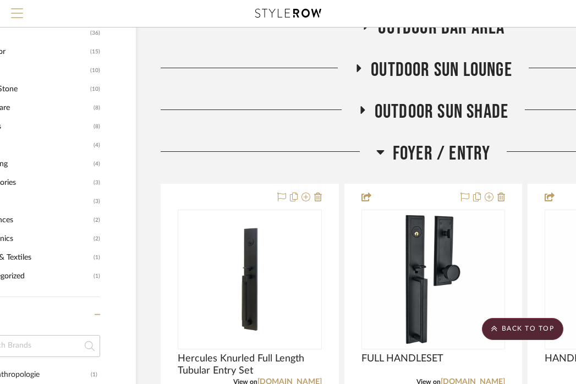
click at [14, 15] on span "Menu" at bounding box center [17, 16] width 12 height 17
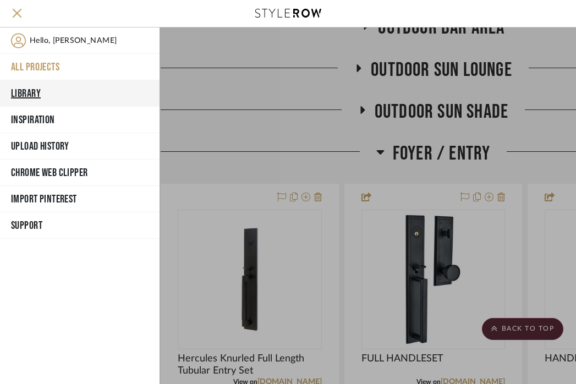
click at [23, 90] on button "Library" at bounding box center [80, 93] width 160 height 26
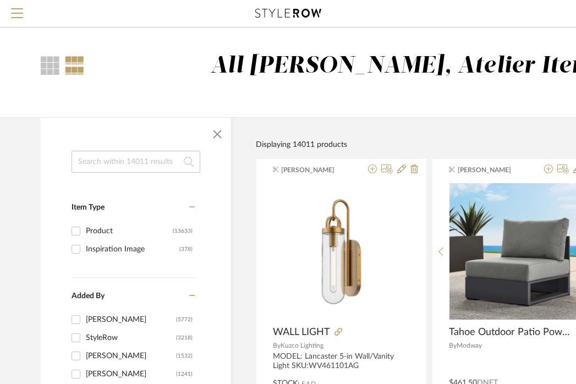
click at [144, 156] on input at bounding box center [136, 162] width 129 height 22
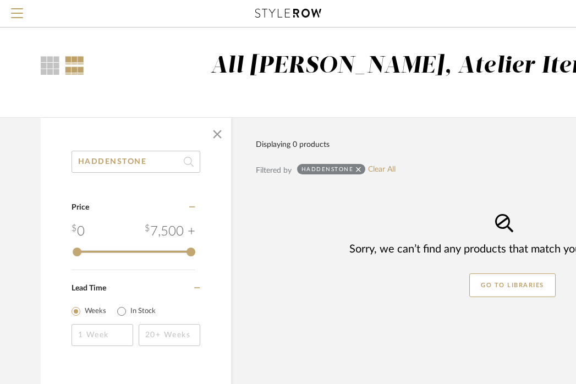
click at [109, 165] on input "HADDENSTONE" at bounding box center [136, 162] width 129 height 22
click at [91, 156] on input "HADDONSTONE" at bounding box center [136, 162] width 129 height 22
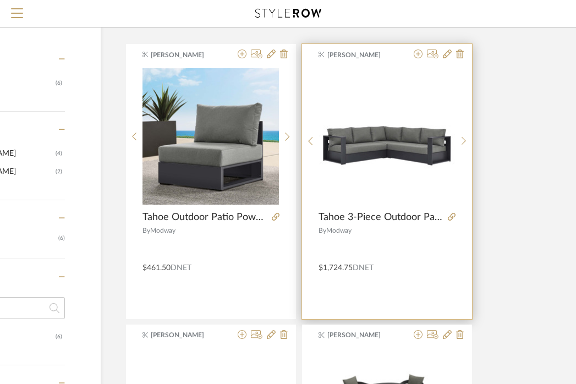
scroll to position [110, 130]
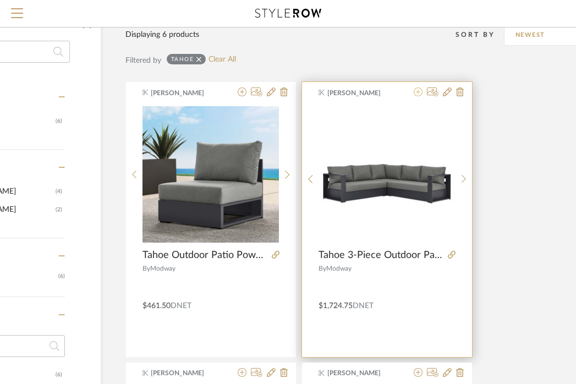
click at [419, 95] on icon at bounding box center [418, 92] width 9 height 9
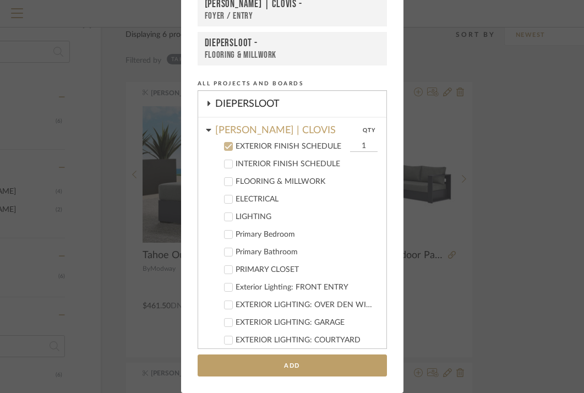
scroll to position [156, 0]
click at [247, 145] on div "EXTERIOR FINISH SCHEDULE" at bounding box center [292, 147] width 112 height 9
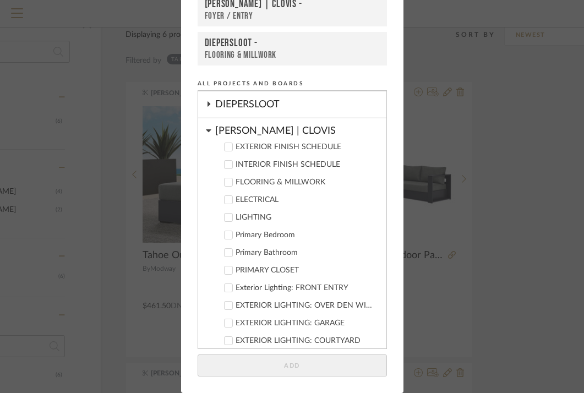
click at [242, 134] on div "[PERSON_NAME] | CLOVIS" at bounding box center [300, 127] width 171 height 19
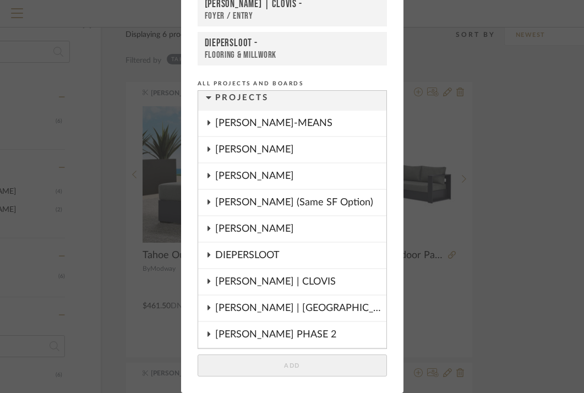
scroll to position [0, 0]
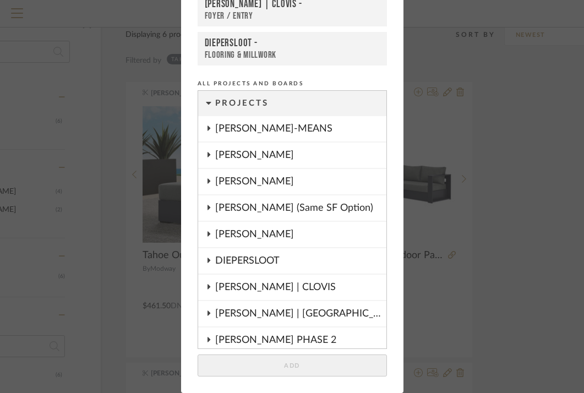
click at [269, 179] on div "[PERSON_NAME]" at bounding box center [300, 181] width 171 height 25
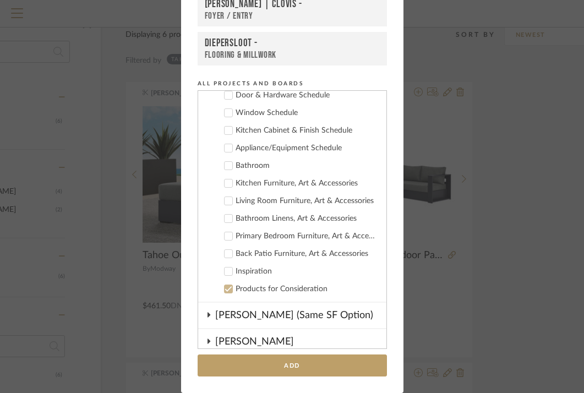
scroll to position [216, 0]
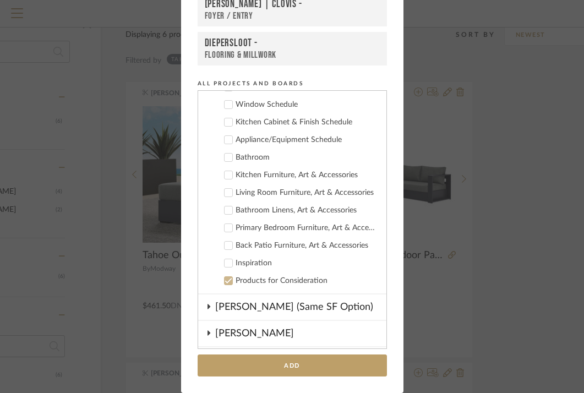
click at [295, 246] on div "Back Patio Furniture, Art & Accessories" at bounding box center [307, 245] width 142 height 9
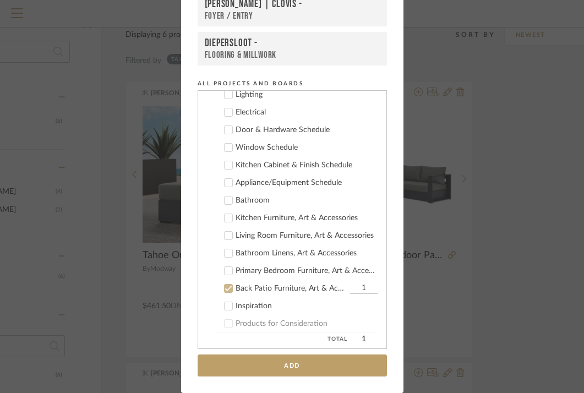
scroll to position [176, 0]
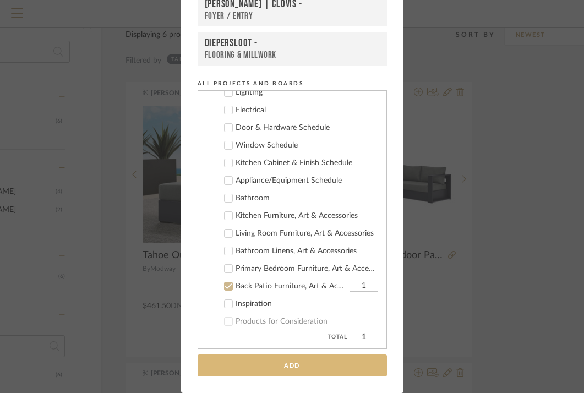
click at [294, 364] on button "Add" at bounding box center [292, 365] width 189 height 23
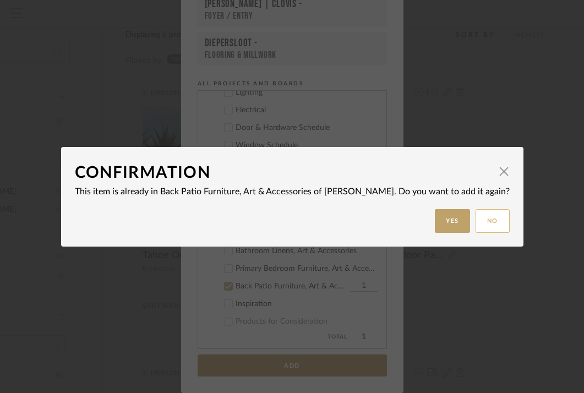
click at [475, 221] on button "No" at bounding box center [492, 221] width 34 height 24
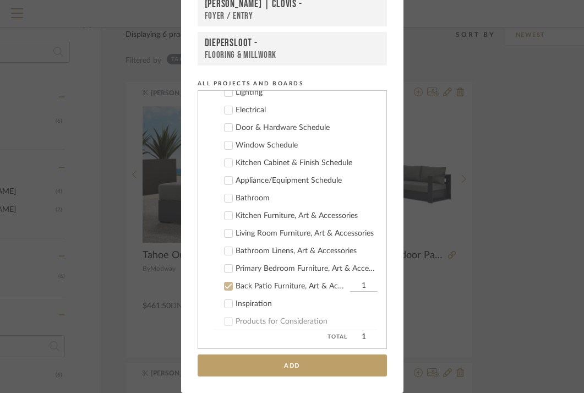
click at [510, 92] on div "Add to Projects Recent Projects, Rooms, or Boards [PERSON_NAME] | CLOVIS - EXTE…" at bounding box center [292, 196] width 584 height 393
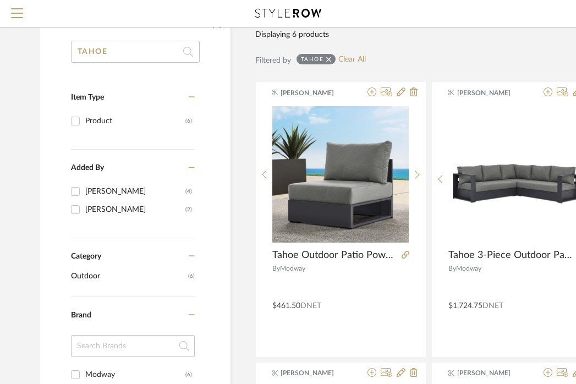
scroll to position [110, 0]
click at [112, 42] on input "TAHOE" at bounding box center [136, 52] width 129 height 22
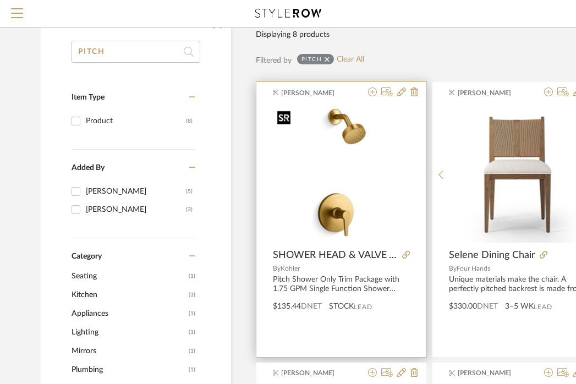
click at [336, 212] on img "0" at bounding box center [341, 174] width 137 height 137
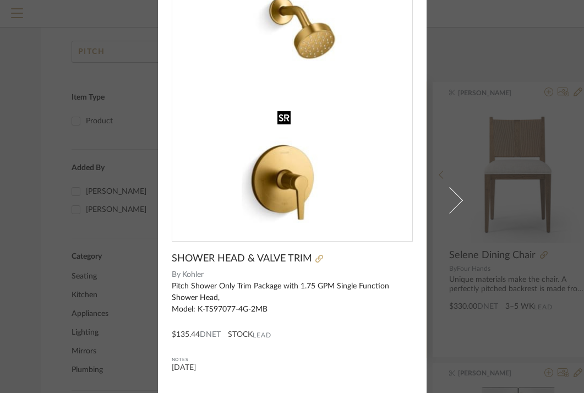
scroll to position [81, 0]
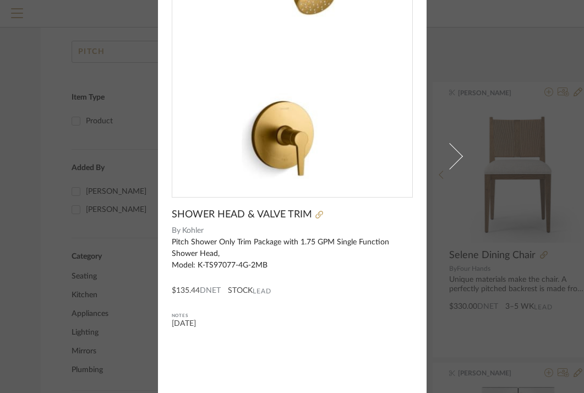
click at [467, 243] on div "[PERSON_NAME] × SHOWER HEAD & VALVE TRIM By Kohler Pitch Shower Only Trim Packa…" at bounding box center [292, 196] width 584 height 393
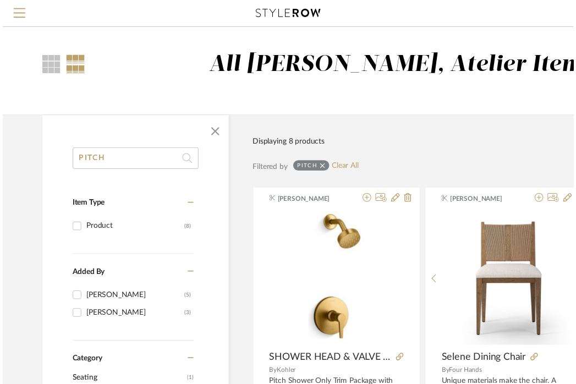
scroll to position [110, 0]
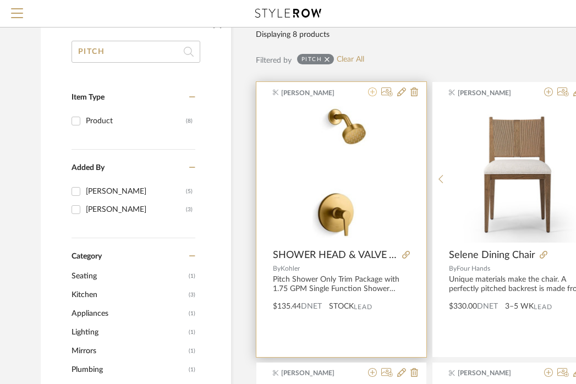
click at [372, 95] on icon at bounding box center [372, 92] width 9 height 9
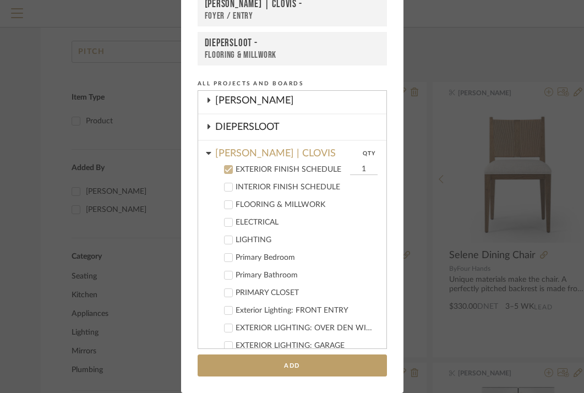
scroll to position [130, 0]
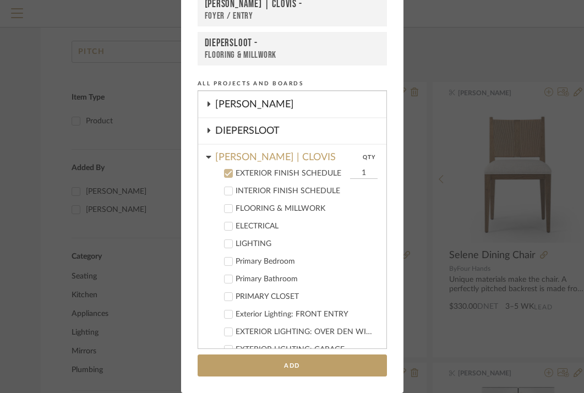
click at [249, 169] on div "EXTERIOR FINISH SCHEDULE" at bounding box center [292, 173] width 112 height 9
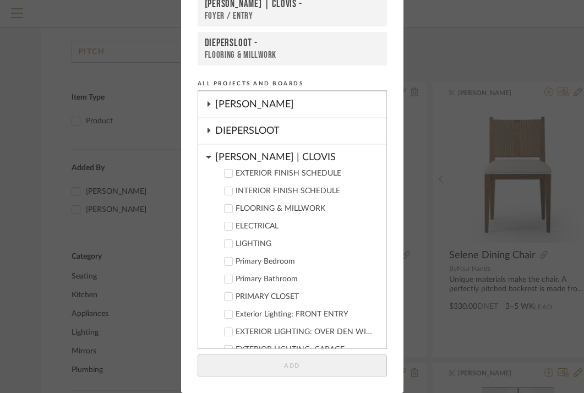
click at [248, 156] on div "[PERSON_NAME] | CLOVIS" at bounding box center [300, 154] width 171 height 19
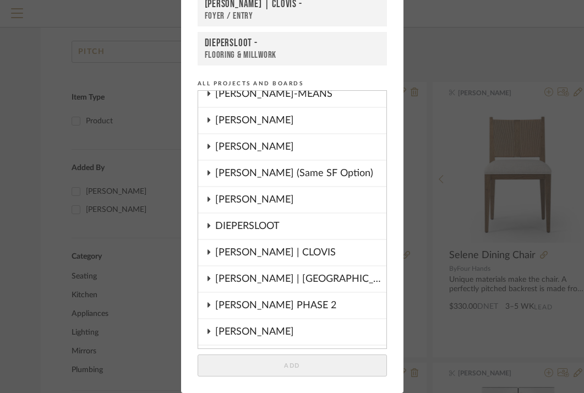
scroll to position [28, 0]
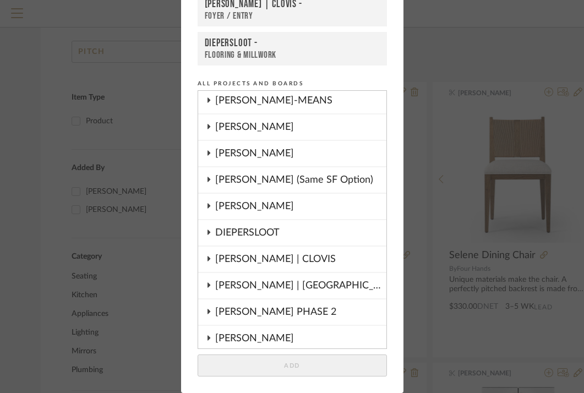
click at [244, 156] on div "[PERSON_NAME]" at bounding box center [300, 153] width 171 height 25
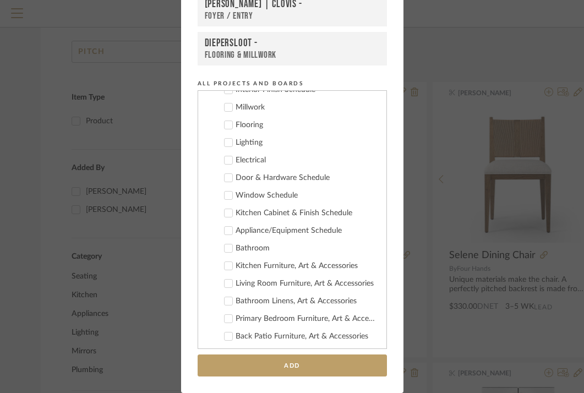
scroll to position [129, 0]
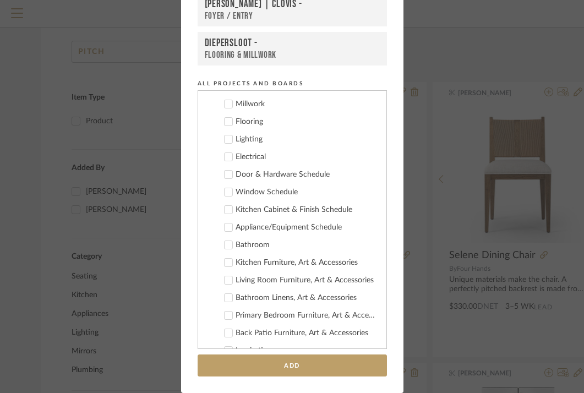
click at [250, 244] on div "Bathroom" at bounding box center [307, 244] width 142 height 9
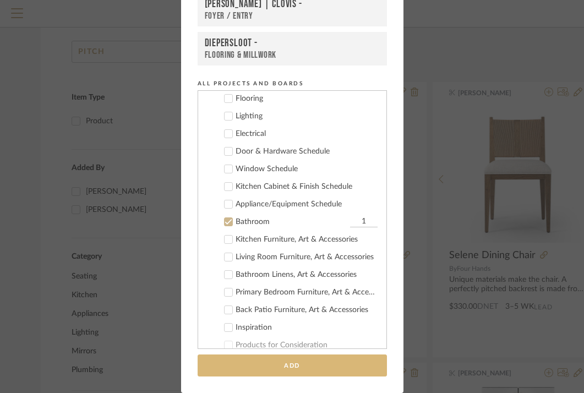
click at [282, 363] on button "Add" at bounding box center [292, 365] width 189 height 23
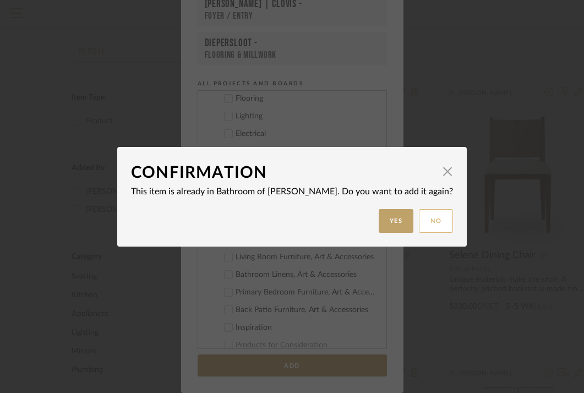
click at [419, 223] on button "No" at bounding box center [436, 221] width 34 height 24
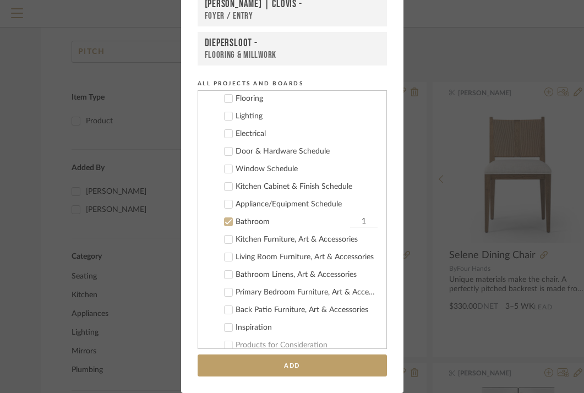
click at [243, 218] on div "Bathroom" at bounding box center [292, 221] width 112 height 9
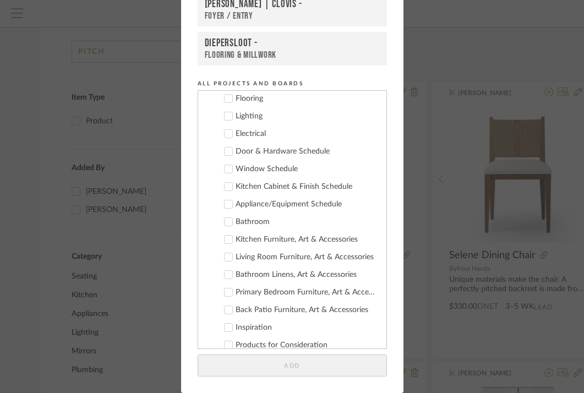
click at [423, 62] on div "Add to Projects Recent Projects, Rooms, or Boards [PERSON_NAME] | CLOVIS - EXTE…" at bounding box center [292, 196] width 584 height 393
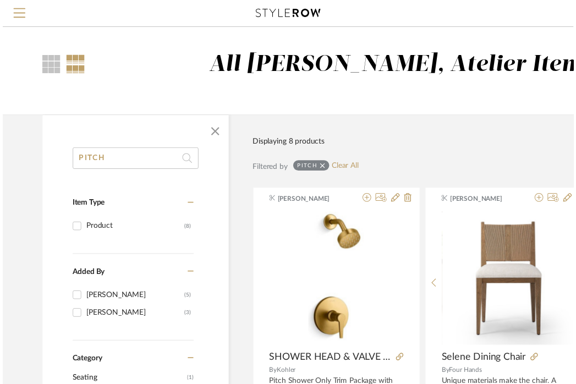
scroll to position [110, 0]
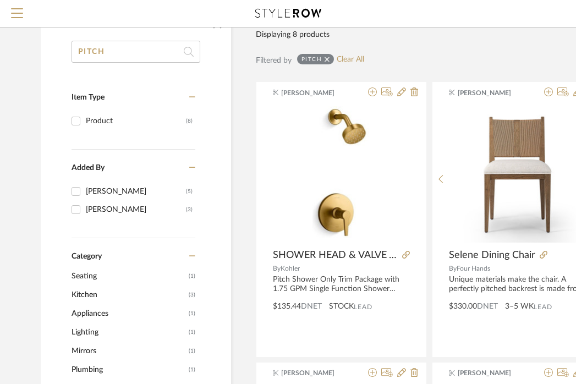
click at [98, 53] on input "PITCH" at bounding box center [136, 52] width 129 height 22
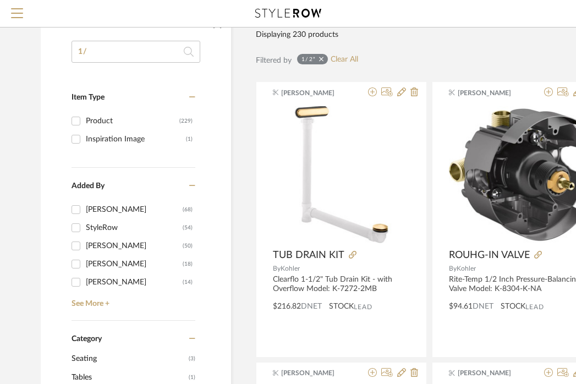
type input "1"
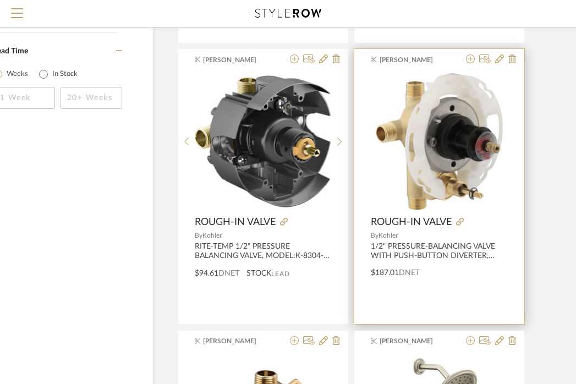
scroll to position [698, 78]
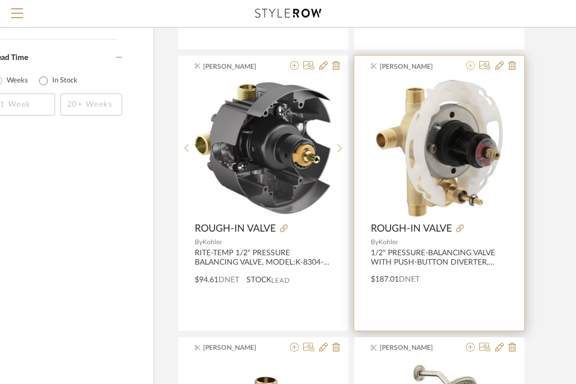
click at [469, 66] on icon at bounding box center [470, 65] width 9 height 9
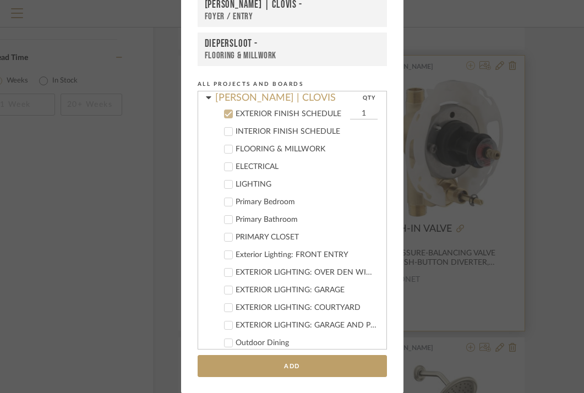
scroll to position [104, 0]
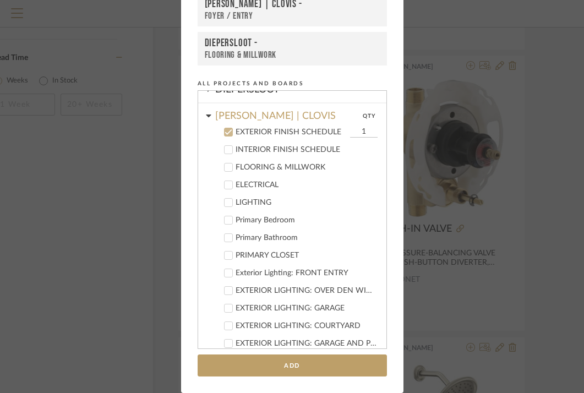
click at [272, 133] on div "EXTERIOR FINISH SCHEDULE" at bounding box center [292, 132] width 112 height 9
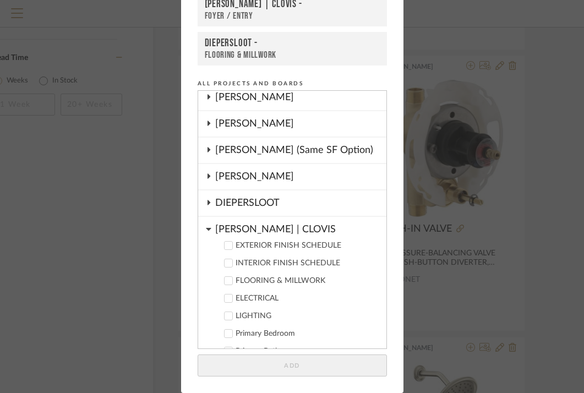
scroll to position [56, 0]
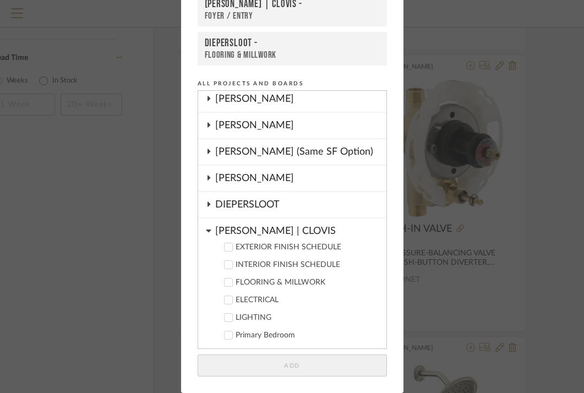
click at [252, 126] on div "[PERSON_NAME]" at bounding box center [300, 125] width 171 height 25
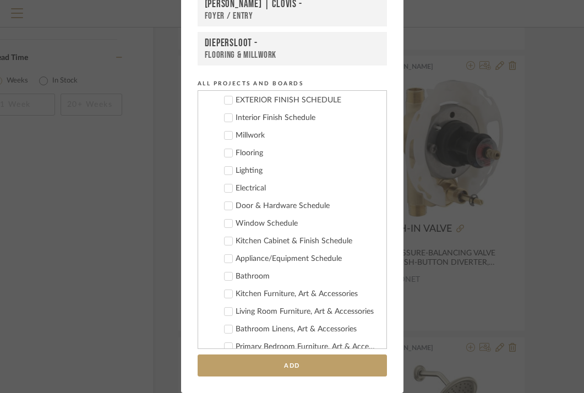
scroll to position [98, 0]
click at [239, 269] on cdk-nested-tree-node "Bathroom" at bounding box center [287, 275] width 179 height 18
click at [240, 282] on cdk-nested-tree-node "Bathroom" at bounding box center [287, 275] width 179 height 18
click at [240, 272] on div "Bathroom" at bounding box center [307, 275] width 142 height 9
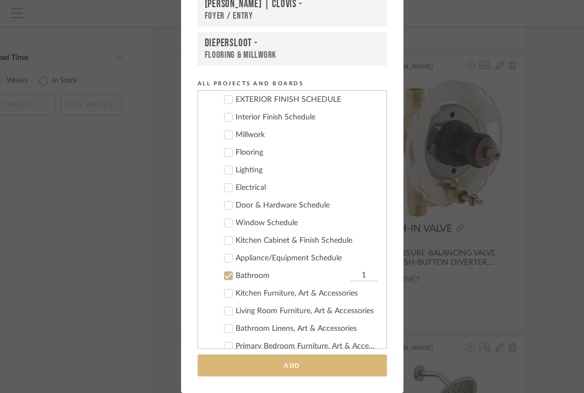
click at [293, 370] on button "Add" at bounding box center [292, 365] width 189 height 23
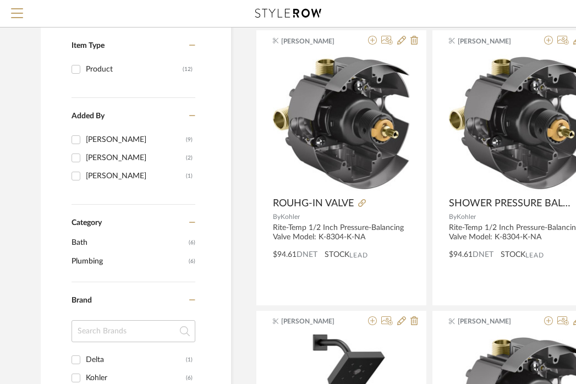
scroll to position [0, 0]
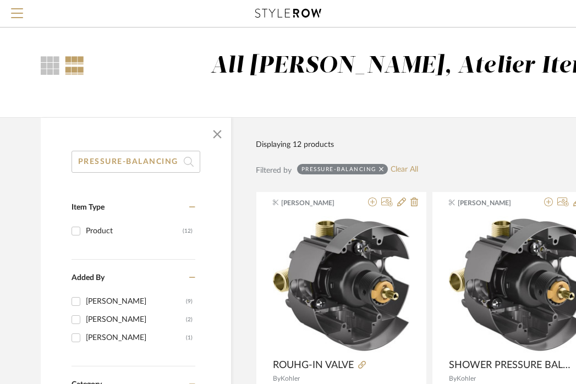
click at [121, 150] on div at bounding box center [136, 134] width 190 height 33
click at [124, 163] on input "PRESSURE-BALANCING" at bounding box center [136, 162] width 129 height 22
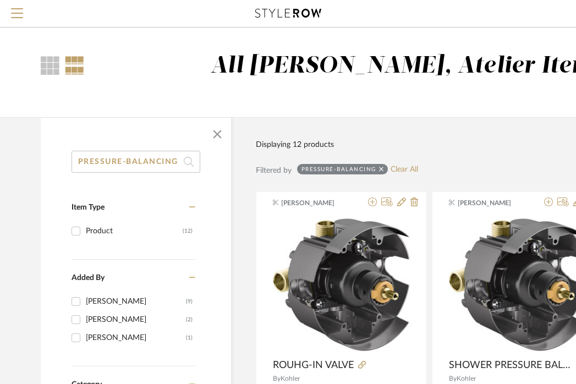
click at [124, 163] on input "PRESSURE-BALANCING" at bounding box center [136, 162] width 129 height 22
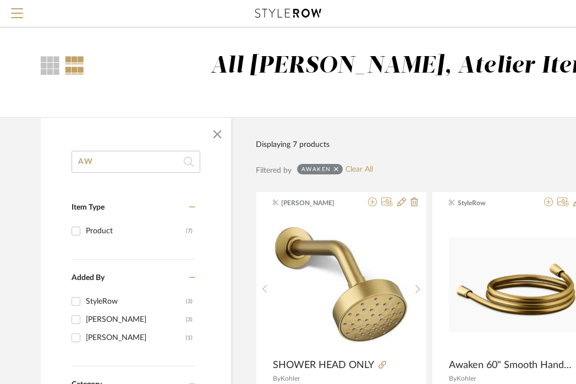
type input "A"
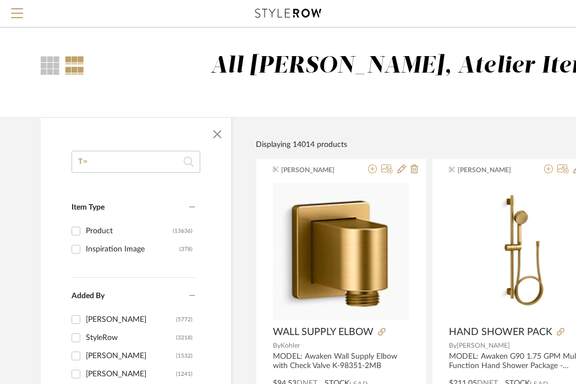
type input "T"
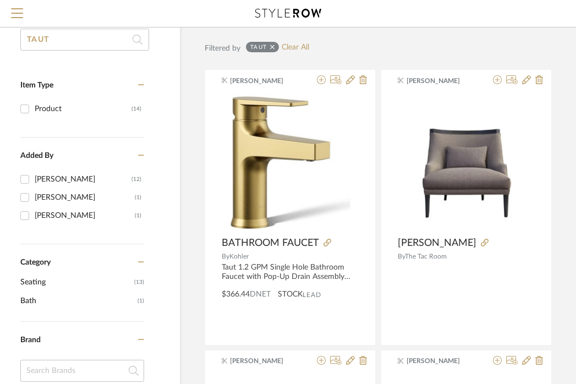
scroll to position [122, 52]
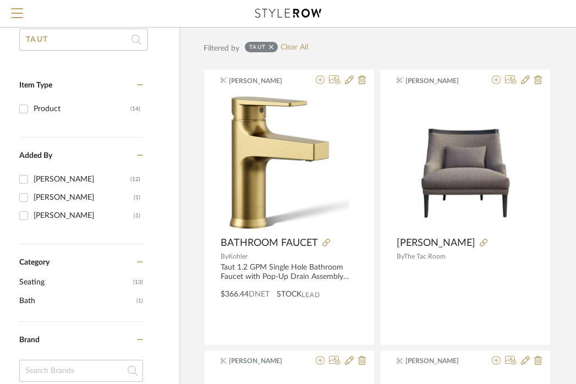
type input "TAUT"
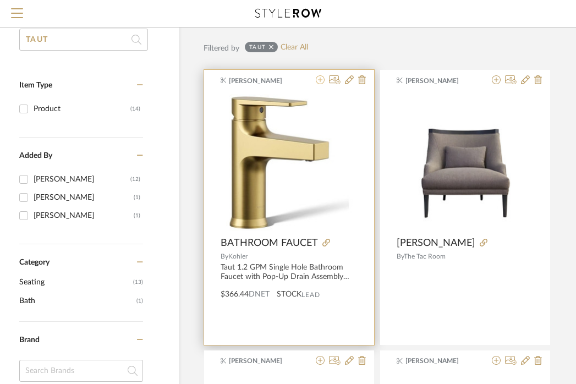
click at [320, 80] on icon at bounding box center [320, 79] width 9 height 9
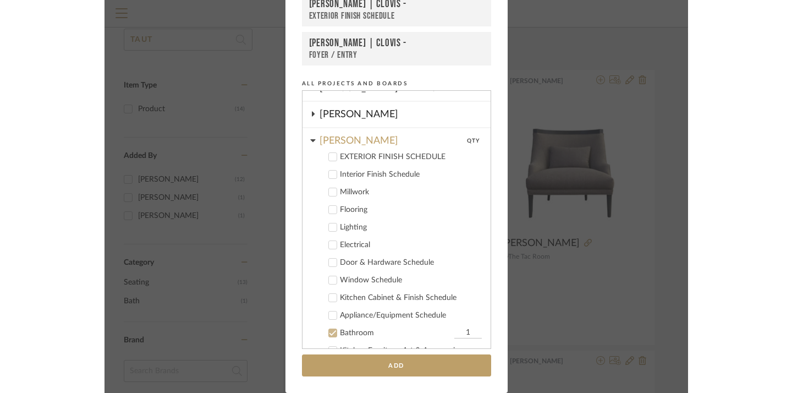
scroll to position [40, 0]
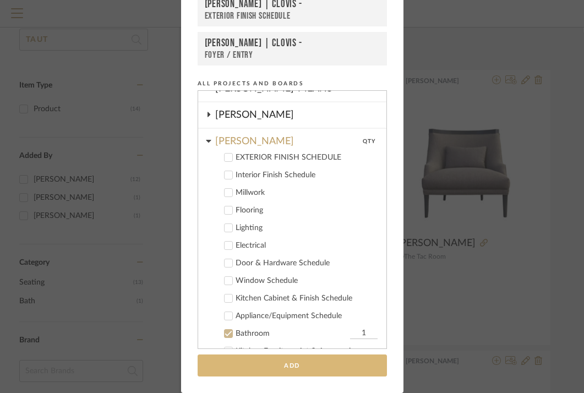
click at [281, 359] on button "Add" at bounding box center [292, 365] width 189 height 23
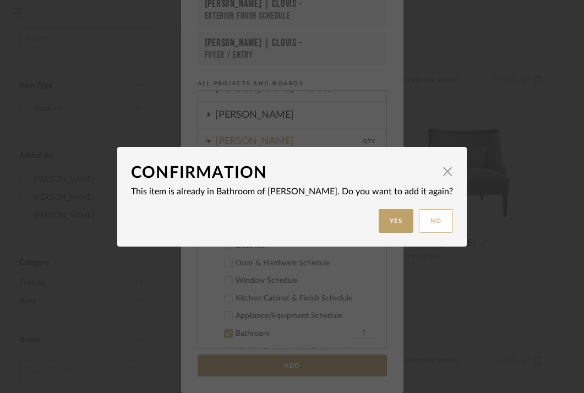
click at [420, 218] on button "No" at bounding box center [436, 221] width 34 height 24
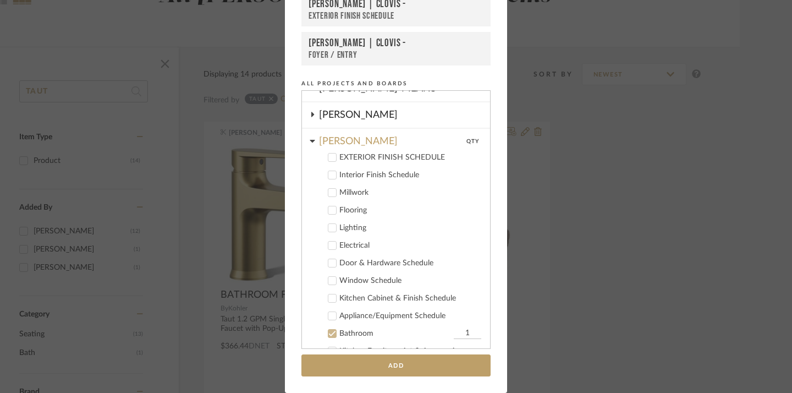
click at [659, 90] on div "Add to Projects Recent Projects, Rooms, or Boards [PERSON_NAME] - Bathroom [PER…" at bounding box center [396, 196] width 792 height 393
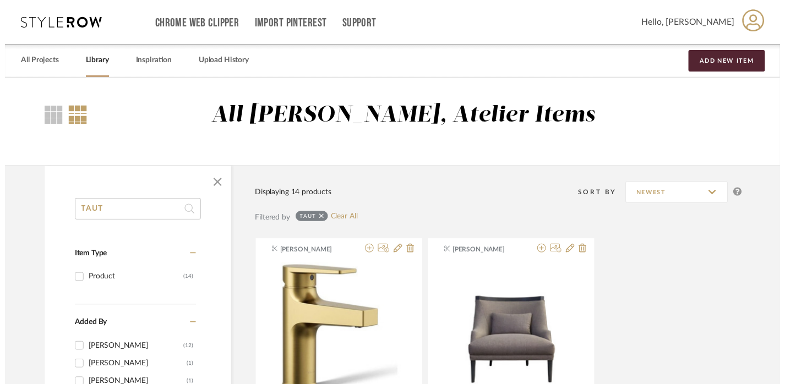
scroll to position [122, 8]
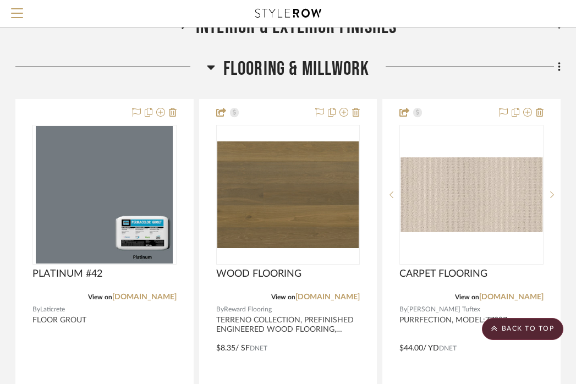
scroll to position [236, 216]
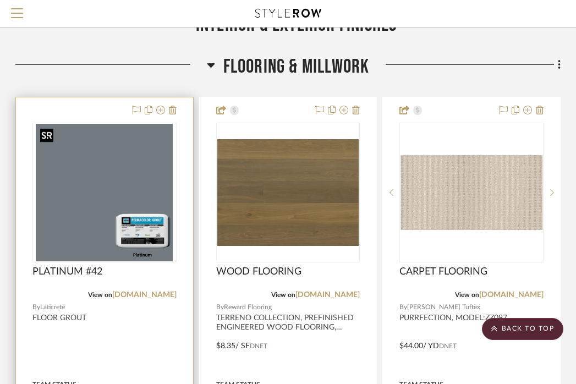
click at [112, 155] on img "0" at bounding box center [104, 193] width 137 height 138
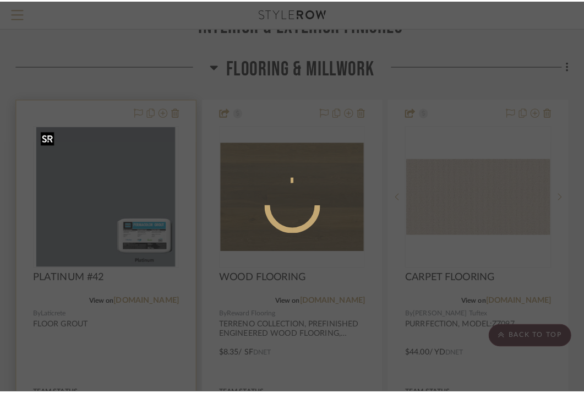
scroll to position [0, 0]
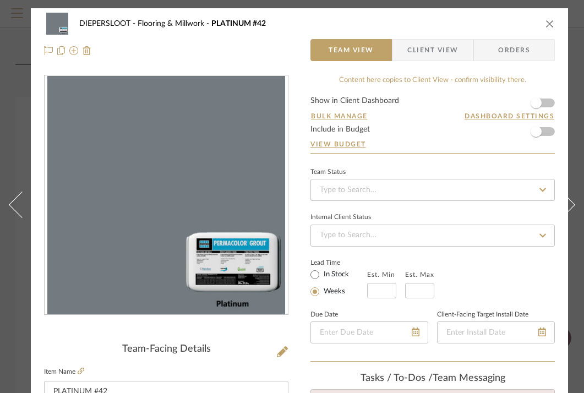
click at [551, 21] on icon "close" at bounding box center [549, 23] width 9 height 9
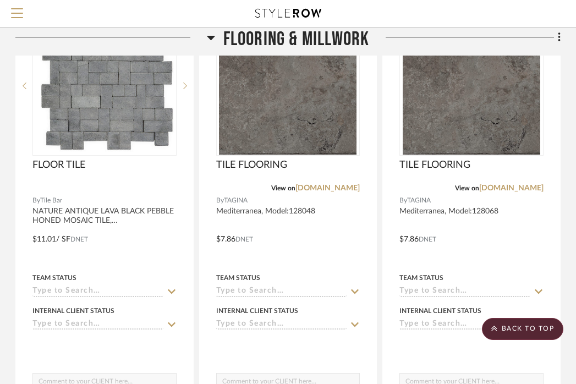
scroll to position [1262, 216]
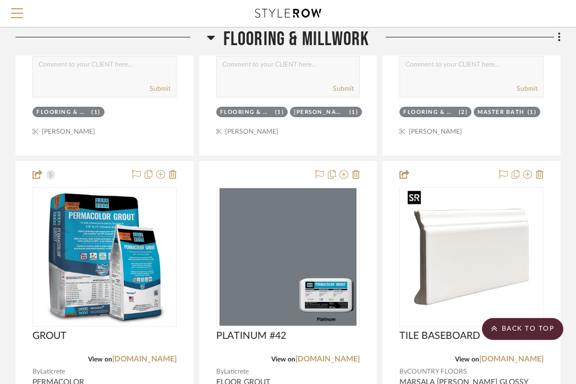
scroll to position [2212, 216]
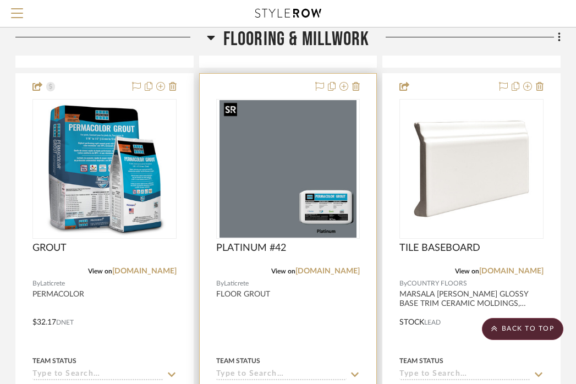
click at [292, 194] on img "0" at bounding box center [288, 169] width 137 height 138
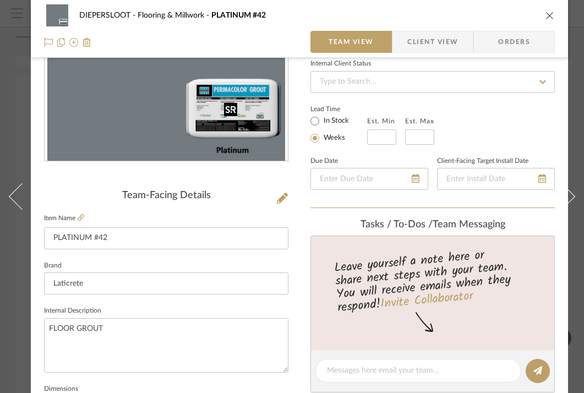
scroll to position [164, 0]
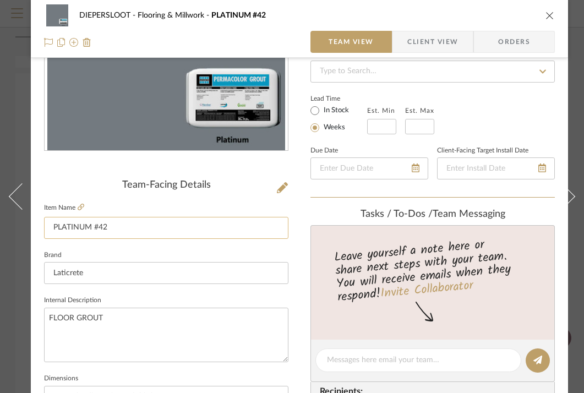
click at [145, 229] on input "PLATINUM #42" at bounding box center [166, 228] width 244 height 22
type input "GROUT"
click at [111, 316] on textarea "FLOOR GROUT" at bounding box center [166, 335] width 244 height 54
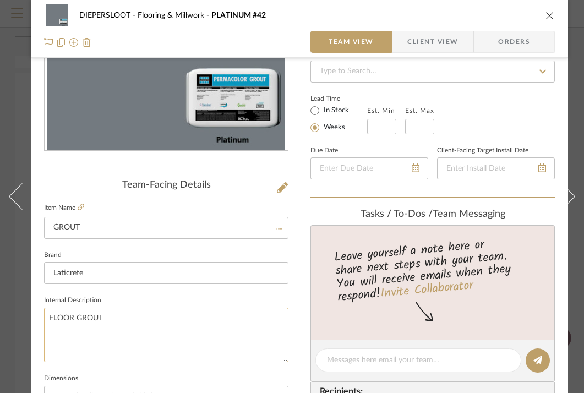
click at [111, 316] on textarea "FLOOR GROUT" at bounding box center [166, 335] width 244 height 54
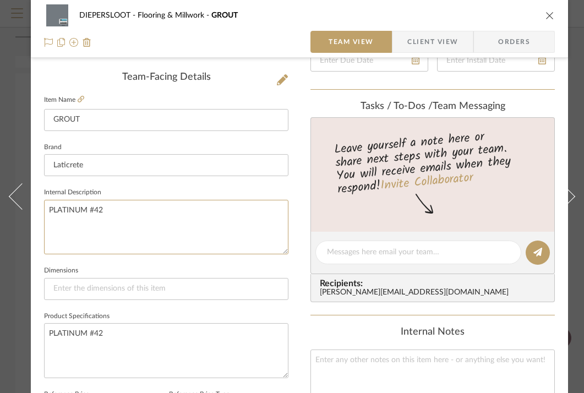
scroll to position [278, 0]
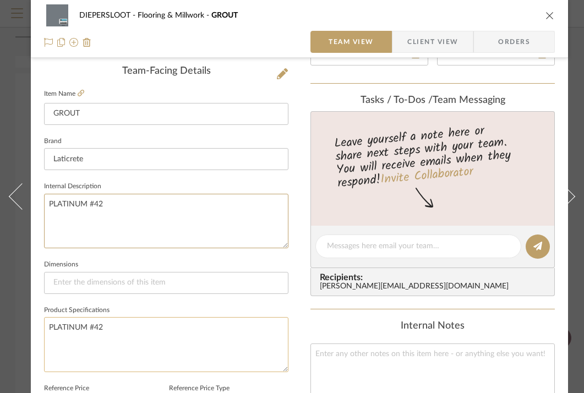
type textarea "PLATINUM #42"
drag, startPoint x: 141, startPoint y: 324, endPoint x: 31, endPoint y: 323, distance: 110.1
click at [31, 323] on div "DIEPERSLOOT Flooring & Millwork GROUT Team View Client View Orders Team-Facing …" at bounding box center [299, 238] width 537 height 1016
click at [429, 379] on textarea at bounding box center [432, 370] width 244 height 54
type textarea "GUEST BATHROOM"
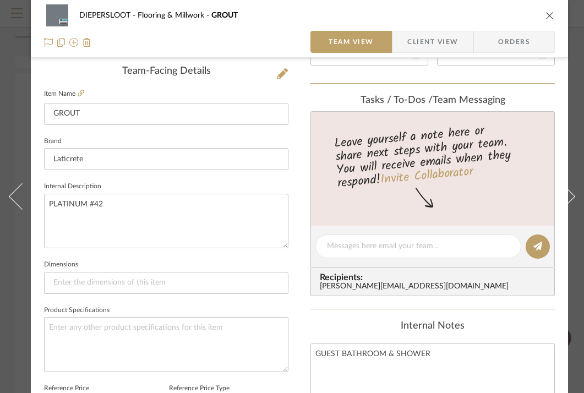
type textarea "GUEST BATHROOM & SHOWER"
type textarea "GUEST BATHROOM & SHOWER: GROUT"
click at [194, 348] on textarea at bounding box center [166, 344] width 244 height 54
type textarea "PERMACOLOR"
click at [329, 322] on div "Internal Notes" at bounding box center [432, 326] width 244 height 12
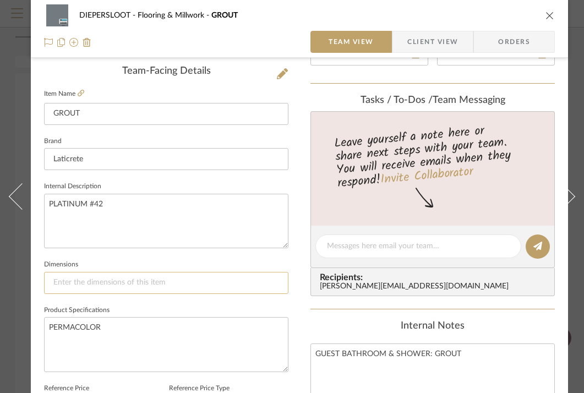
click at [220, 280] on input at bounding box center [166, 283] width 244 height 22
type input "JOIN"
type input "J"
type input "GROUT JOINT SIZE: N/A"
type input "GROUT JOINT SIZE: N/A (SHEET)"
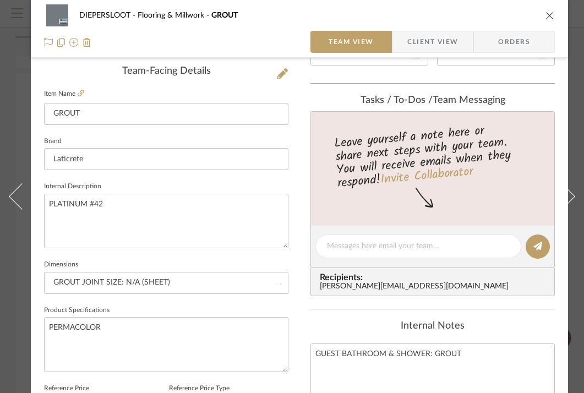
click at [315, 324] on div "Internal Notes" at bounding box center [432, 326] width 244 height 12
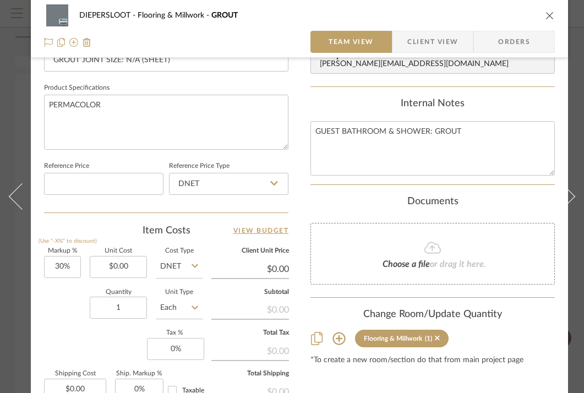
scroll to position [509, 0]
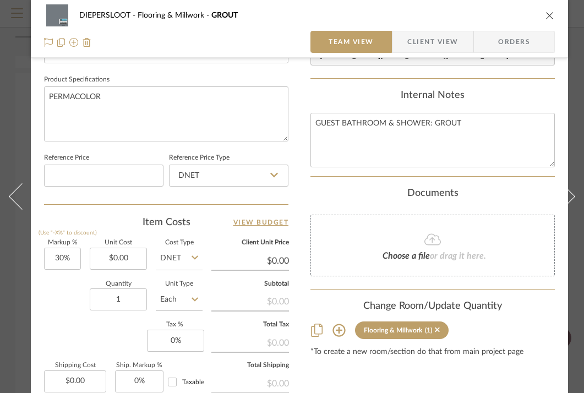
click at [330, 182] on div "Content here copies to Client View - confirm visibility there. Show in Client D…" at bounding box center [432, 19] width 244 height 906
click at [550, 14] on icon "close" at bounding box center [549, 15] width 9 height 9
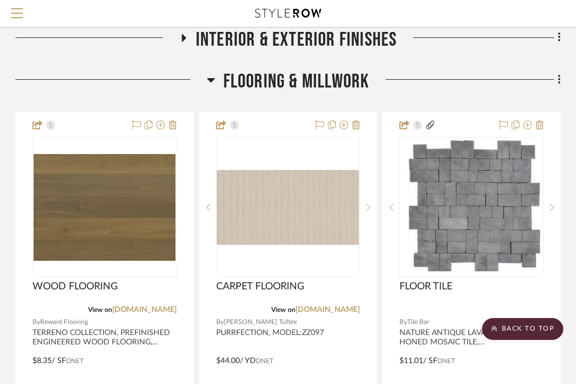
scroll to position [0, 216]
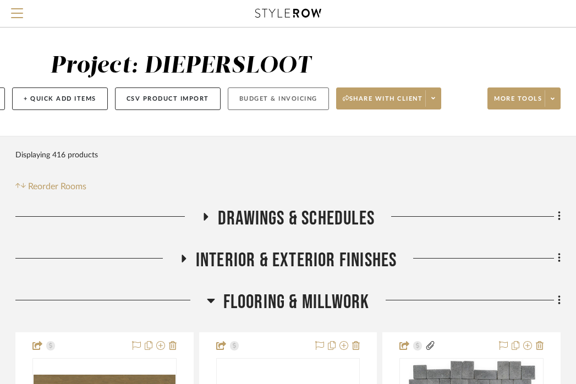
click at [249, 106] on button "Budget & Invoicing" at bounding box center [278, 99] width 101 height 23
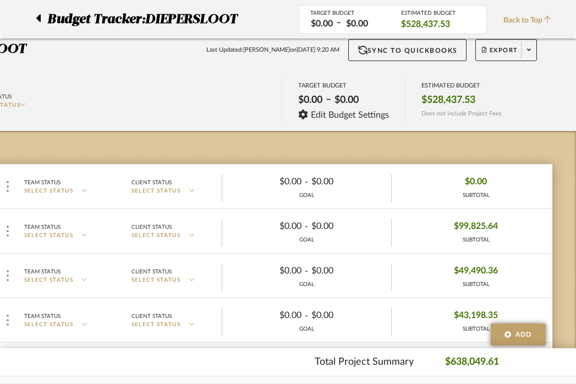
scroll to position [185, 7]
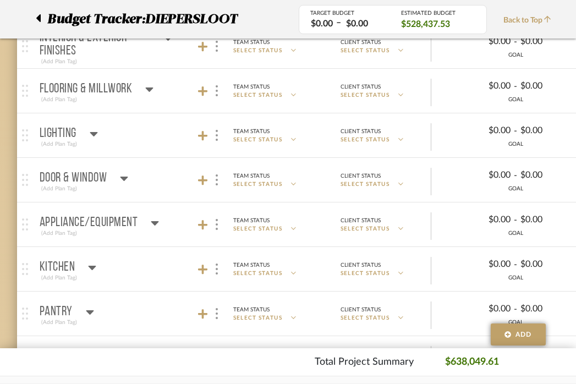
click at [150, 85] on icon at bounding box center [149, 89] width 8 height 13
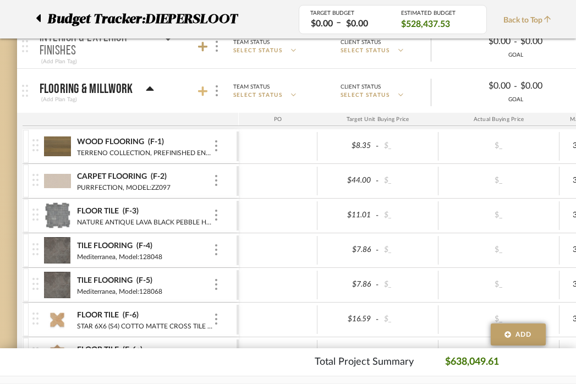
click at [205, 90] on icon at bounding box center [203, 91] width 10 height 11
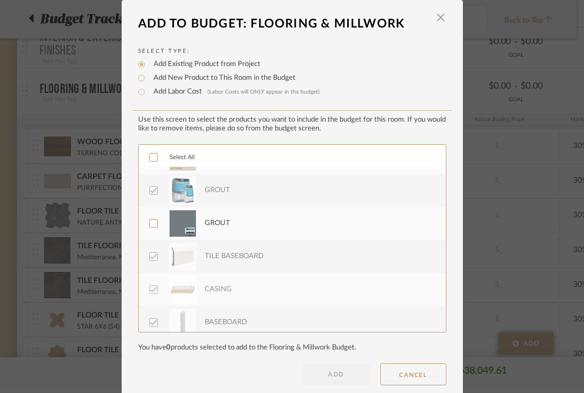
scroll to position [396, 0]
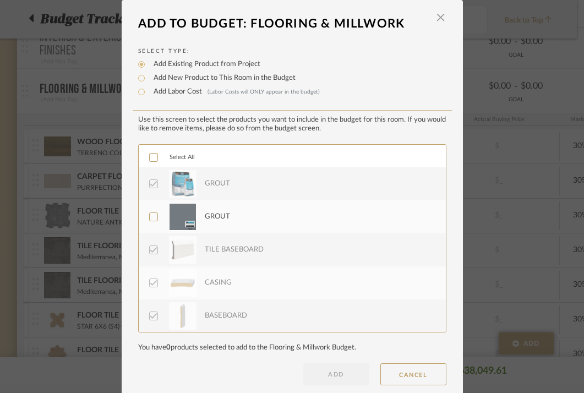
click at [151, 216] on icon at bounding box center [154, 217] width 8 height 8
click at [329, 374] on button "ADD" at bounding box center [336, 374] width 66 height 22
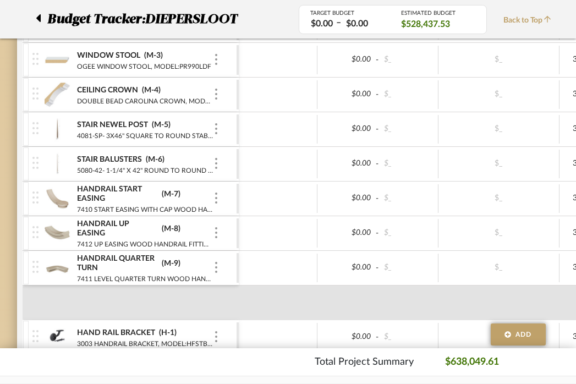
scroll to position [964, 7]
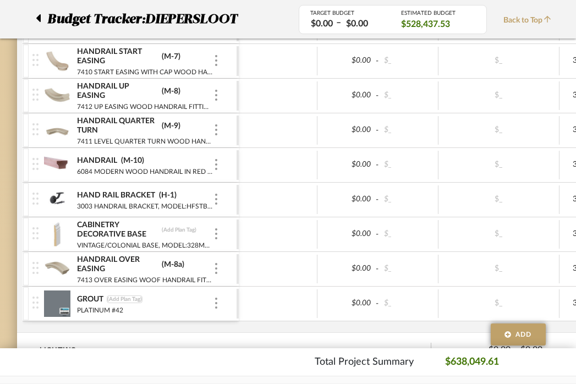
click at [124, 296] on div "(Add Plan Tag)" at bounding box center [125, 300] width 36 height 8
type input "G-8"
click at [283, 306] on div at bounding box center [278, 303] width 79 height 29
click at [39, 18] on icon at bounding box center [38, 18] width 4 height 8
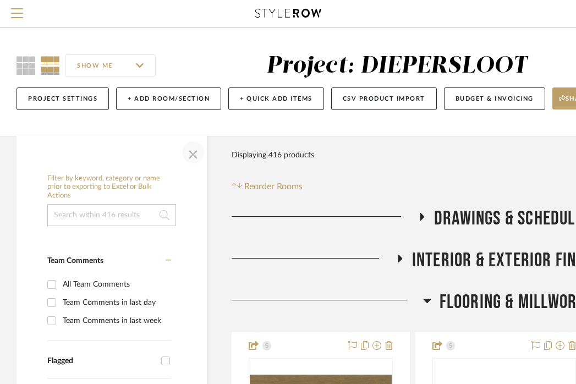
click at [194, 157] on span "button" at bounding box center [193, 152] width 26 height 26
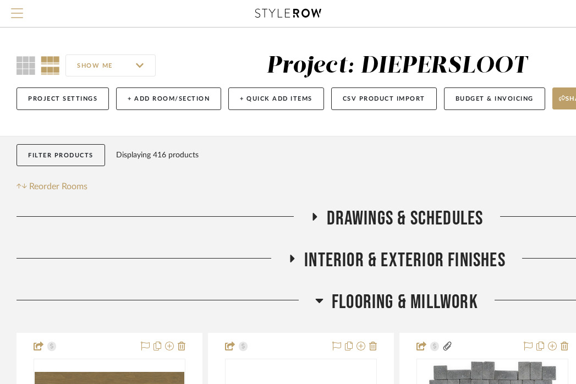
click at [18, 17] on span "Menu" at bounding box center [17, 16] width 12 height 17
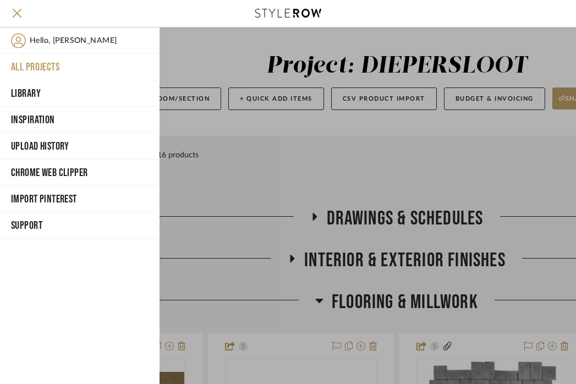
click at [34, 69] on button "All Projects" at bounding box center [80, 67] width 160 height 26
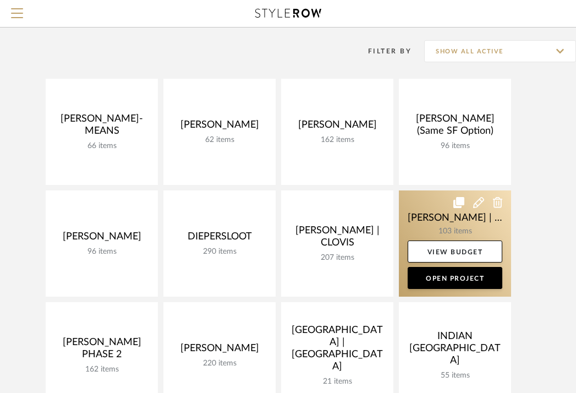
scroll to position [89, 0]
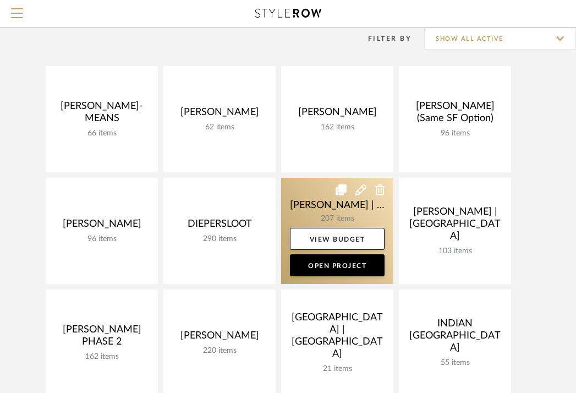
click at [310, 210] on link at bounding box center [337, 231] width 112 height 106
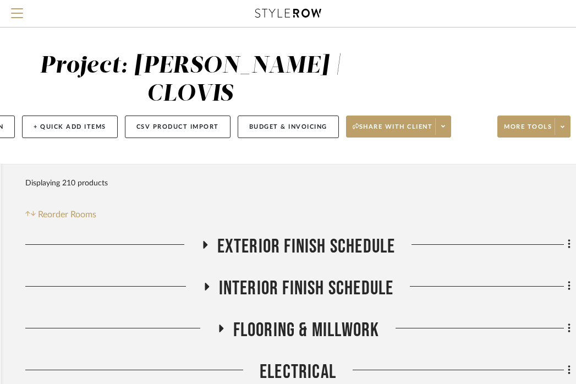
scroll to position [14, 206]
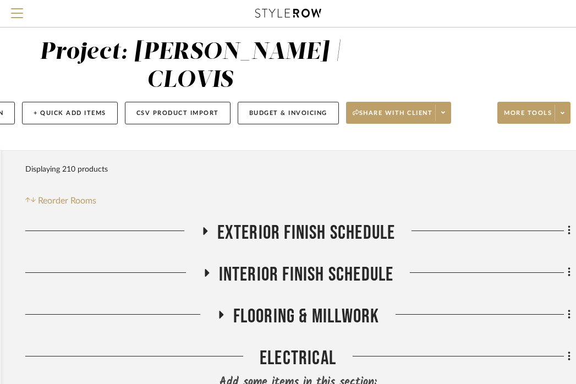
click at [299, 221] on span "EXTERIOR FINISH SCHEDULE" at bounding box center [306, 233] width 178 height 24
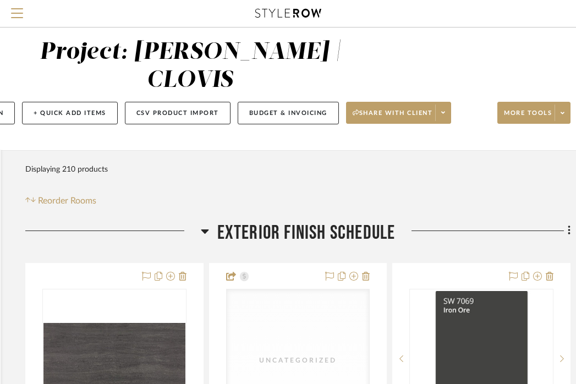
click at [299, 221] on span "EXTERIOR FINISH SCHEDULE" at bounding box center [306, 233] width 178 height 24
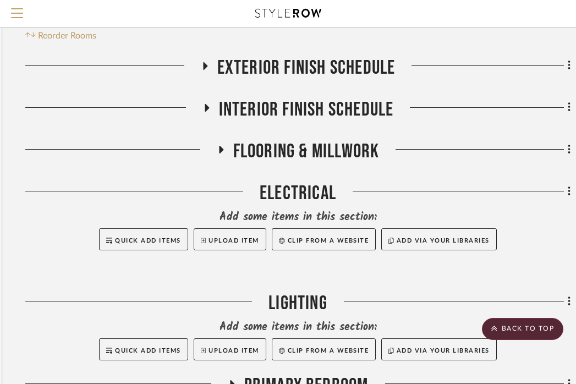
scroll to position [9, 206]
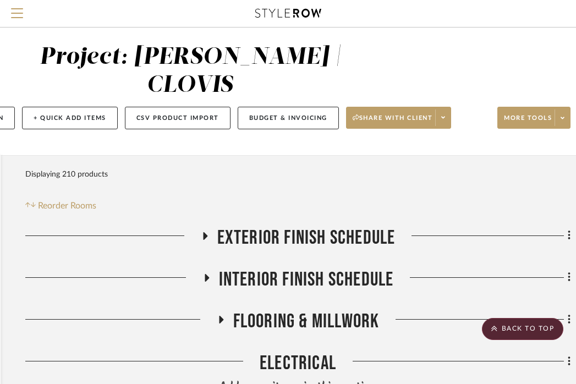
click at [343, 226] on span "EXTERIOR FINISH SCHEDULE" at bounding box center [306, 238] width 178 height 24
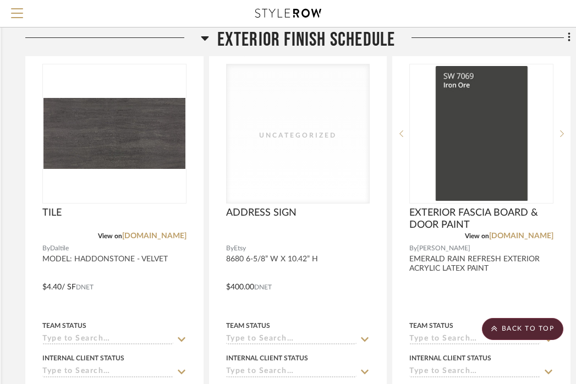
scroll to position [243, 206]
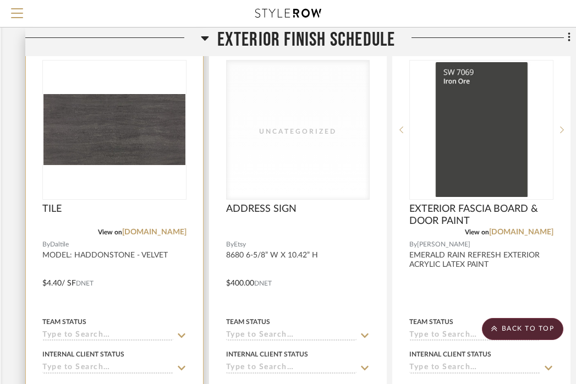
click at [86, 203] on div "TILE" at bounding box center [114, 215] width 144 height 24
click at [129, 118] on div at bounding box center [114, 130] width 144 height 140
click at [129, 118] on img "0" at bounding box center [114, 129] width 142 height 71
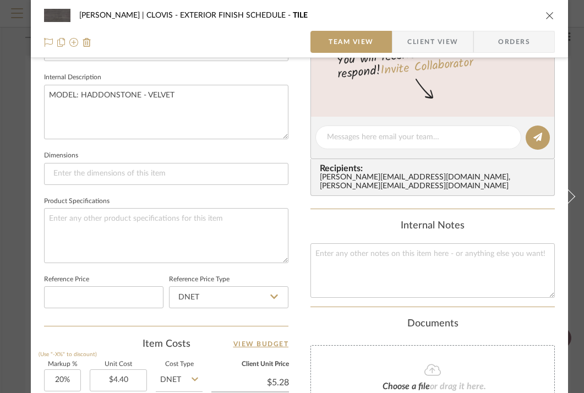
scroll to position [386, 0]
click at [386, 259] on textarea at bounding box center [432, 271] width 244 height 54
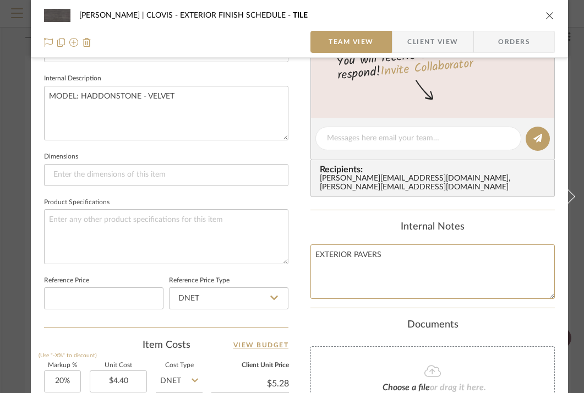
type textarea "EXTERIOR PAVERS"
click at [360, 222] on div "Internal Notes" at bounding box center [432, 227] width 244 height 12
click at [552, 15] on icon "close" at bounding box center [549, 15] width 9 height 9
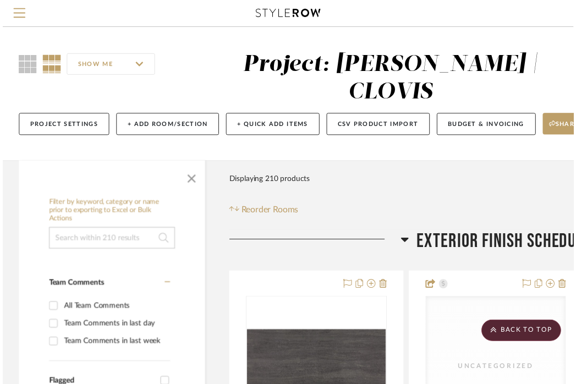
scroll to position [243, 206]
